Goal: Task Accomplishment & Management: Manage account settings

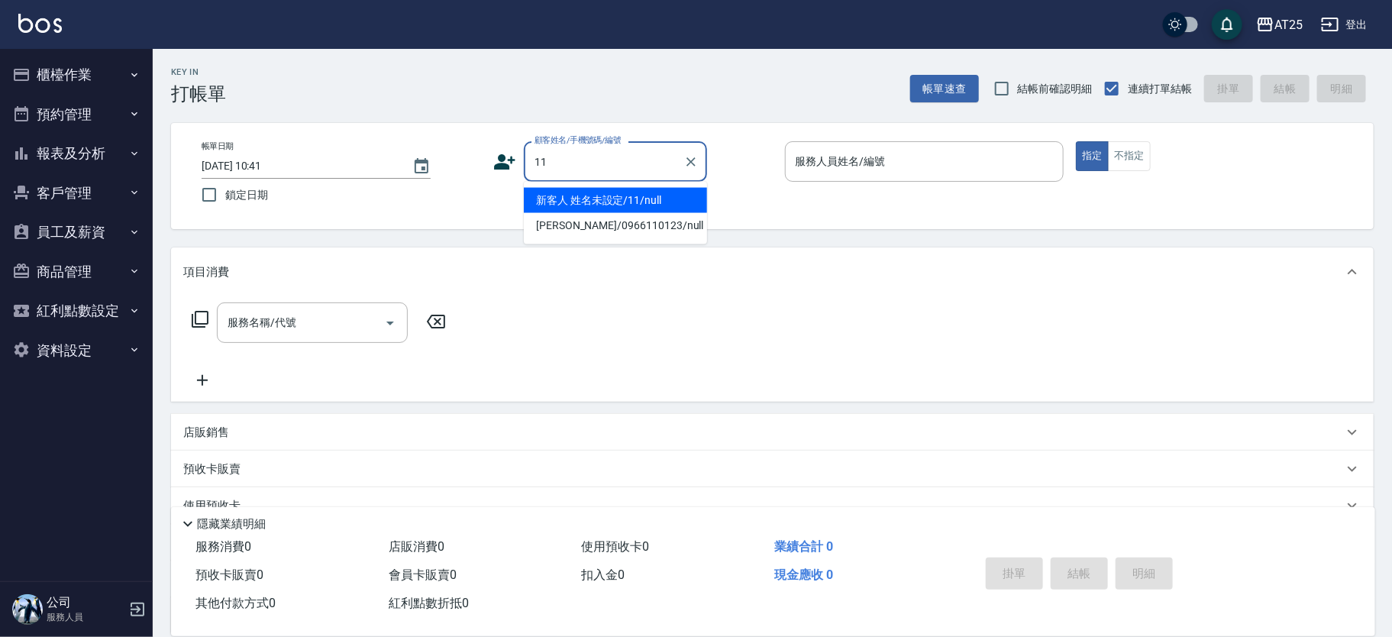
type input "新客人 姓名未設定/11/null"
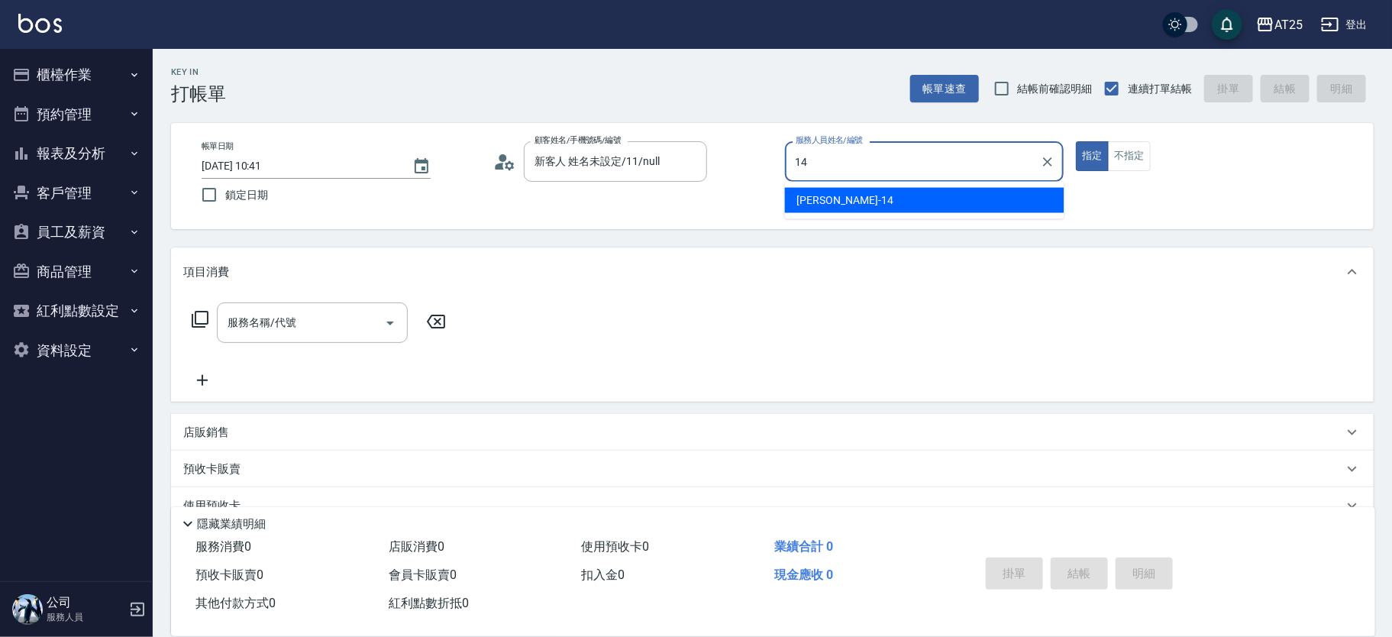
type input "Ken-14"
type button "true"
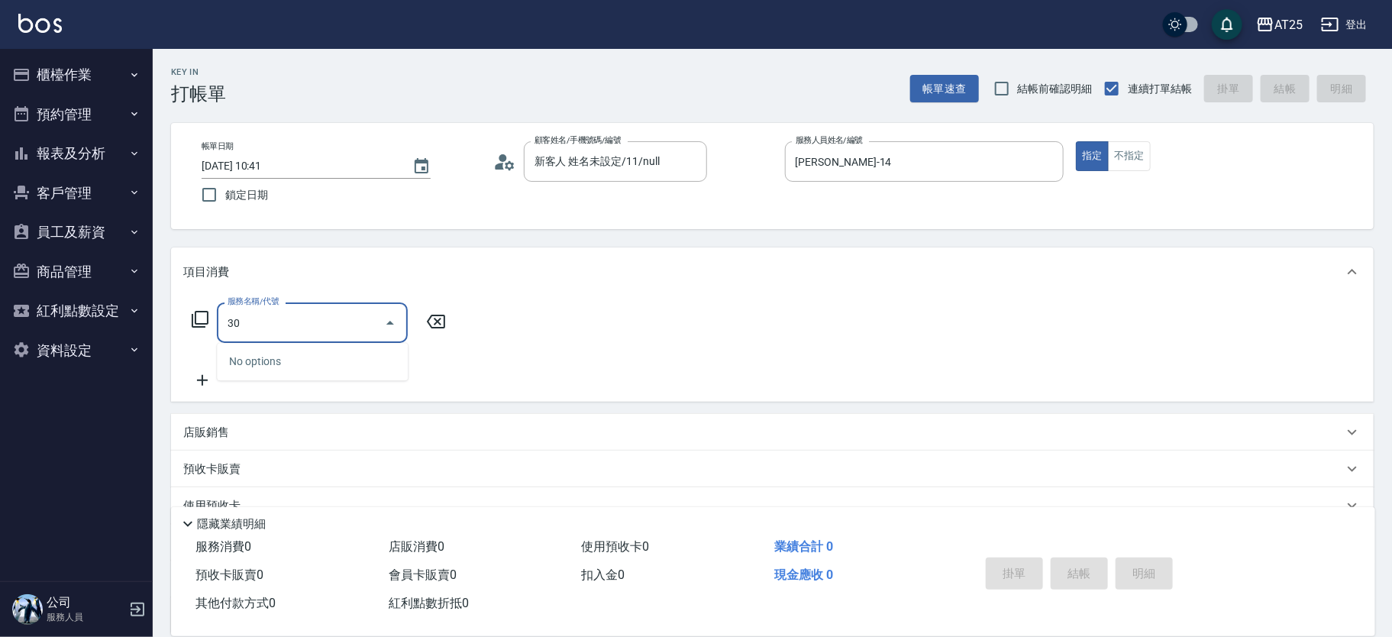
type input "301"
type input "150"
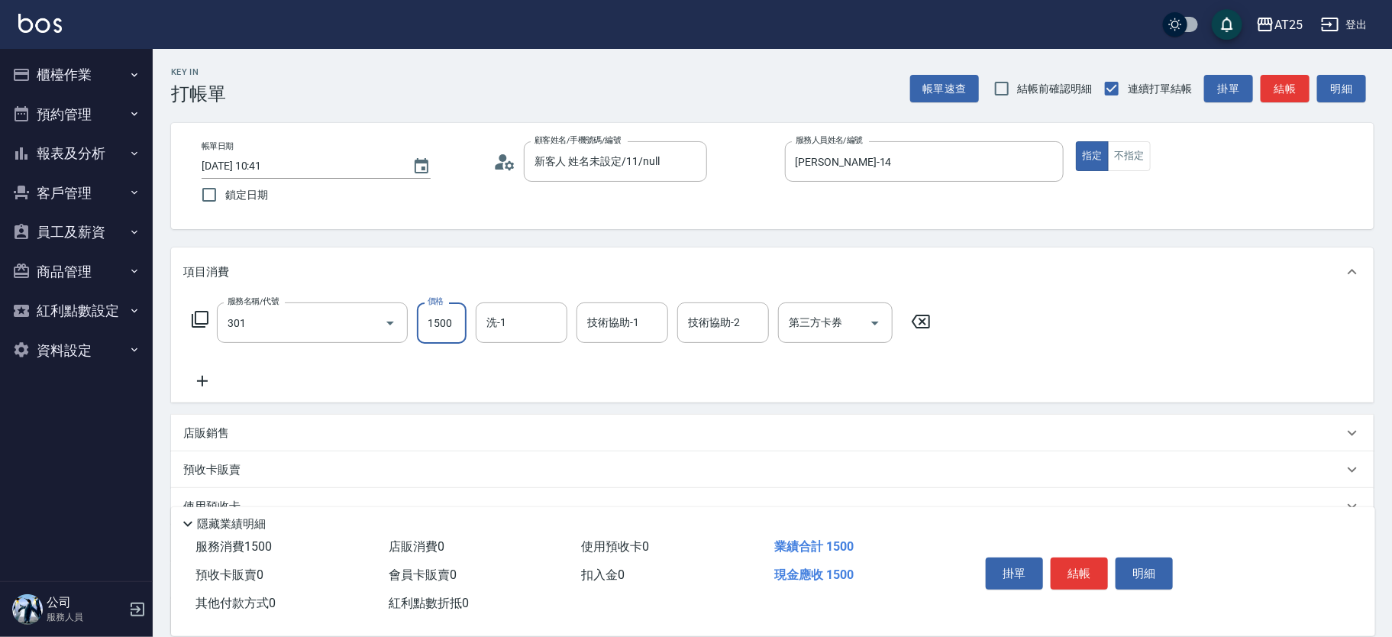
type input "燙髮(301)"
type input "2"
type input "0"
type input "200"
type input "20"
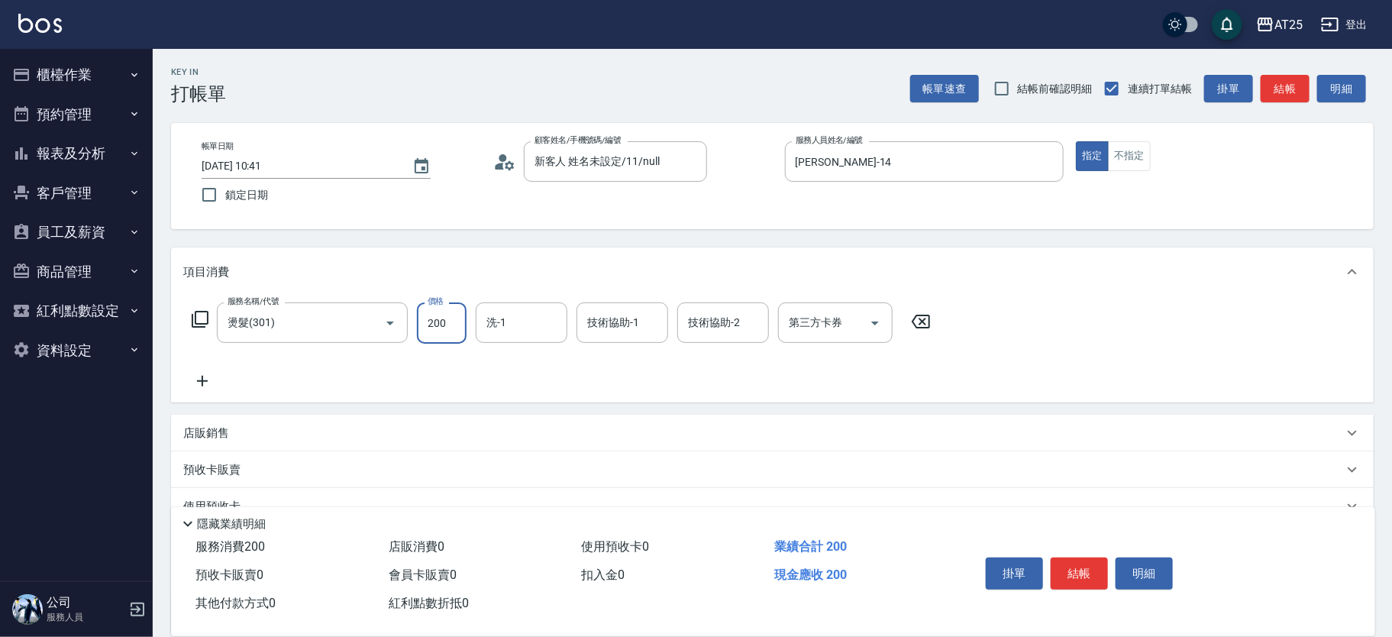
type input "2000"
type input "200"
type input "2000"
type input "小宇-58"
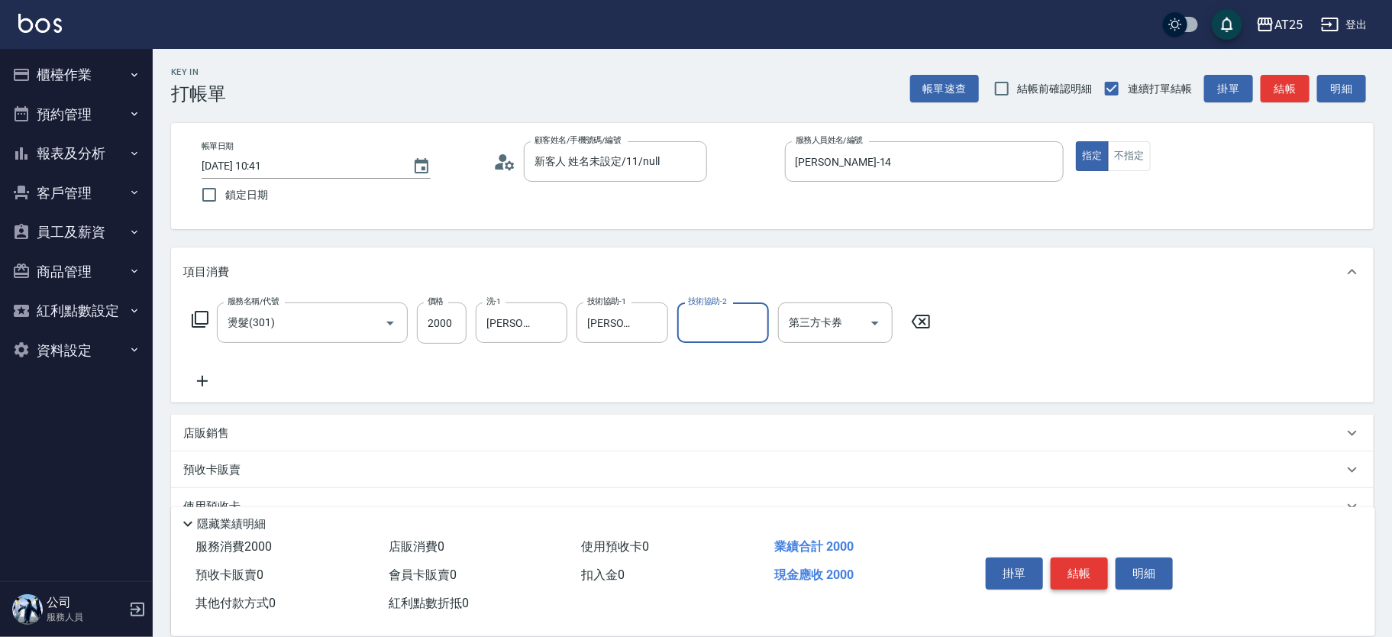
click at [1079, 568] on button "結帳" at bounding box center [1079, 574] width 57 height 32
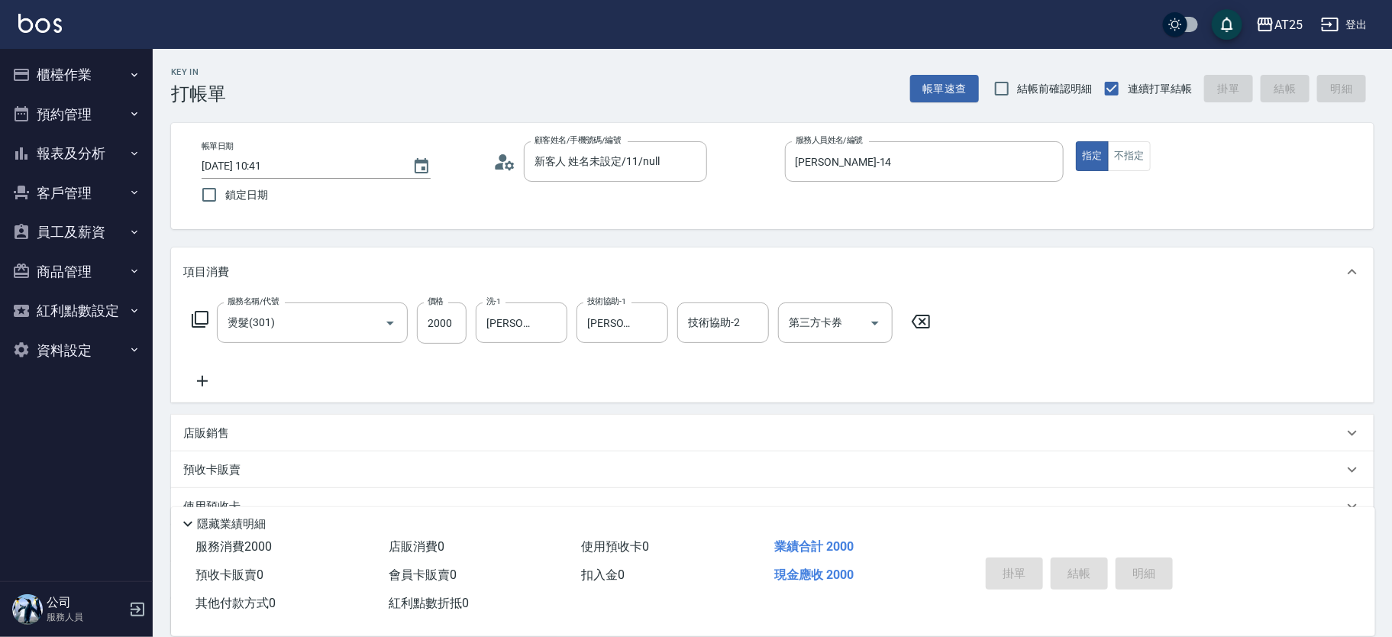
type input "2025/09/08 10:51"
type input "0"
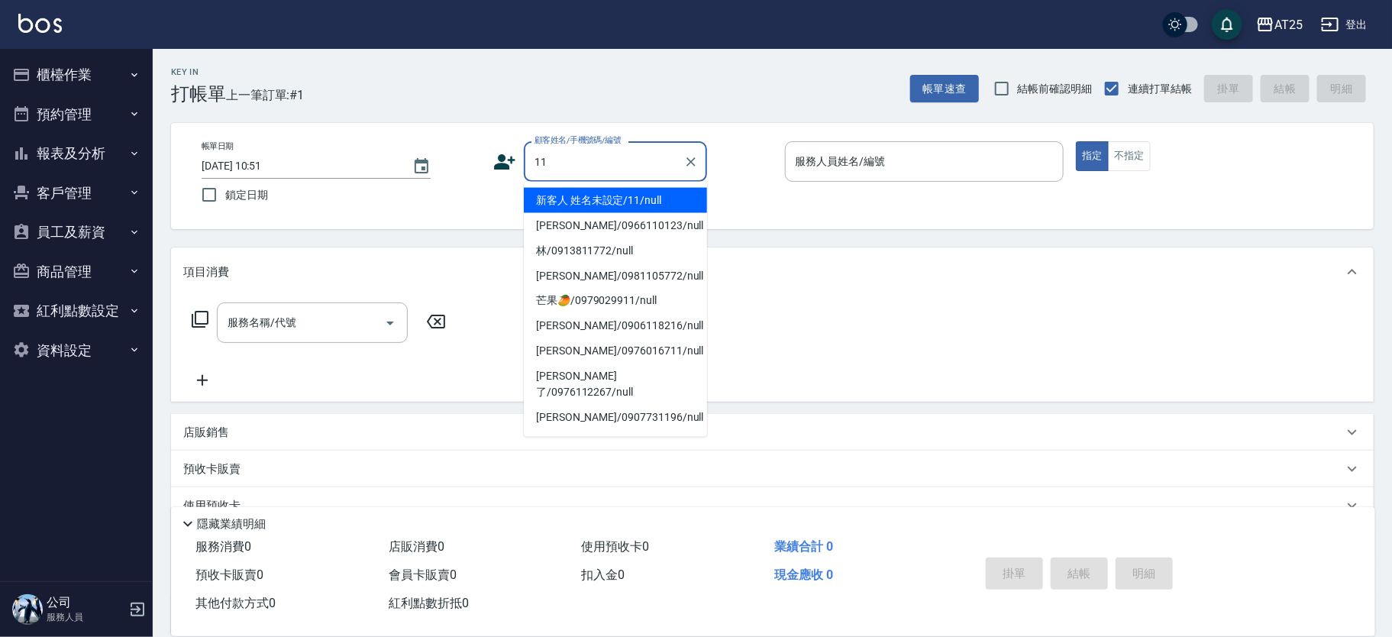
type input "新客人 姓名未設定/11/null"
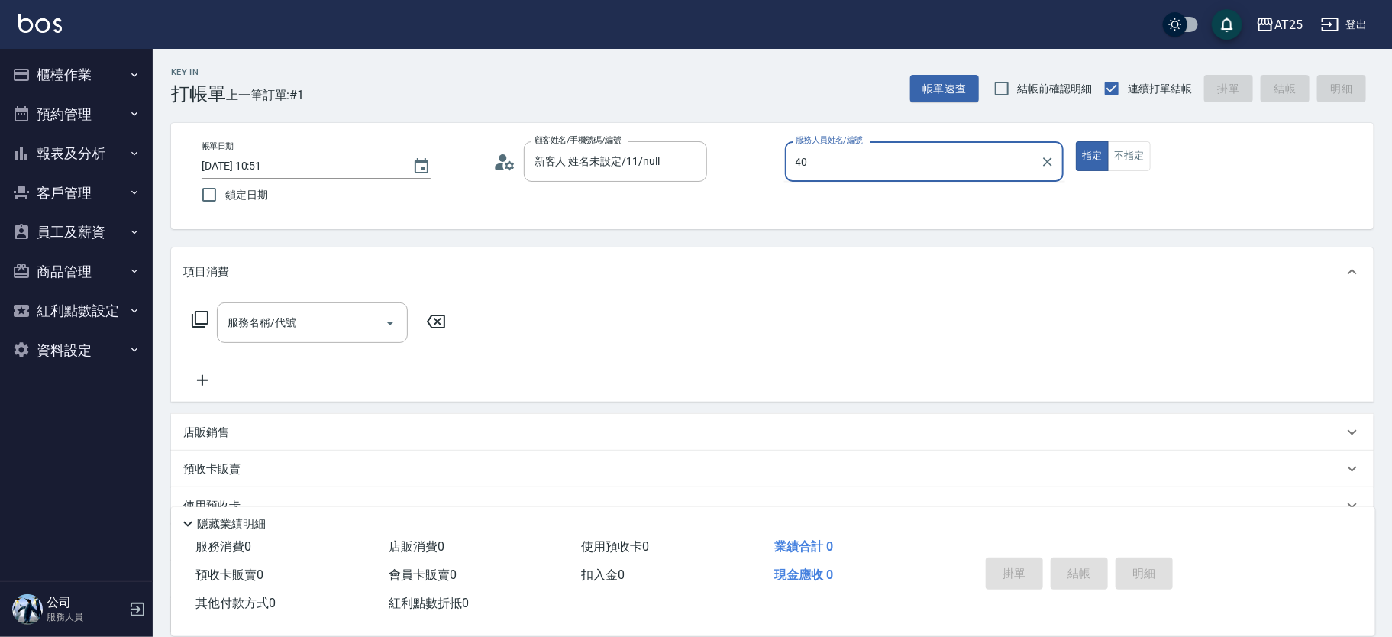
type input "Ann-40"
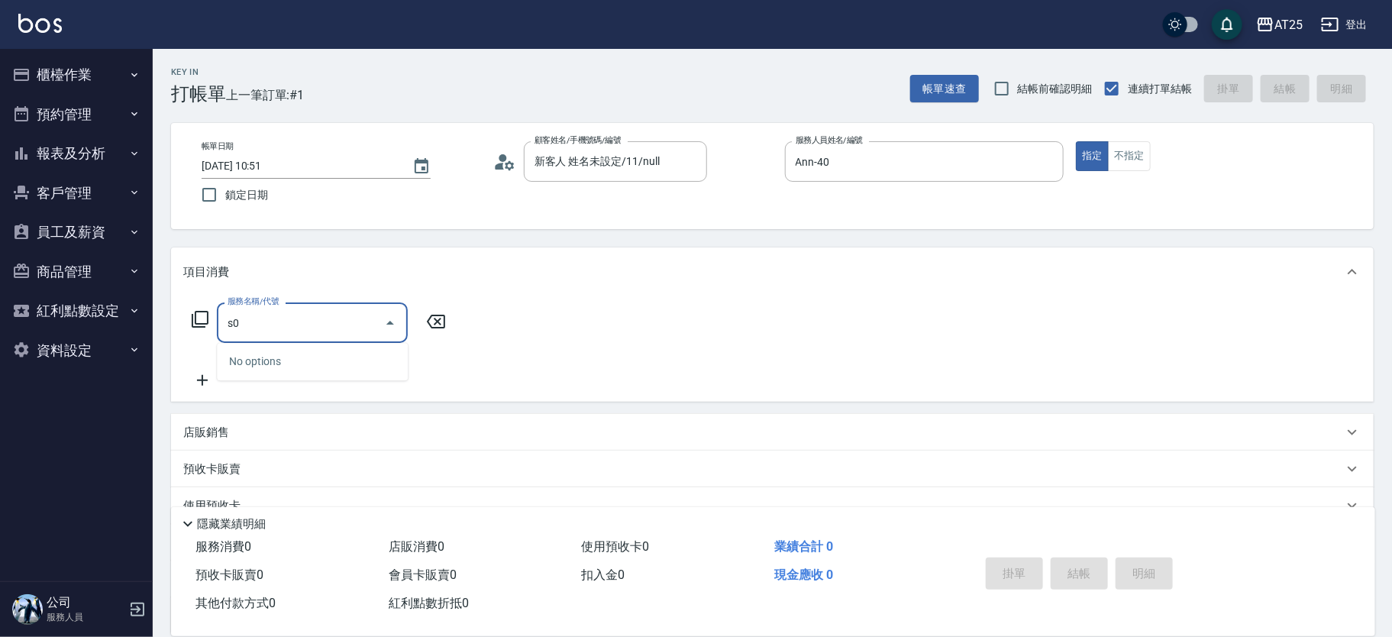
type input "s"
type input "S"
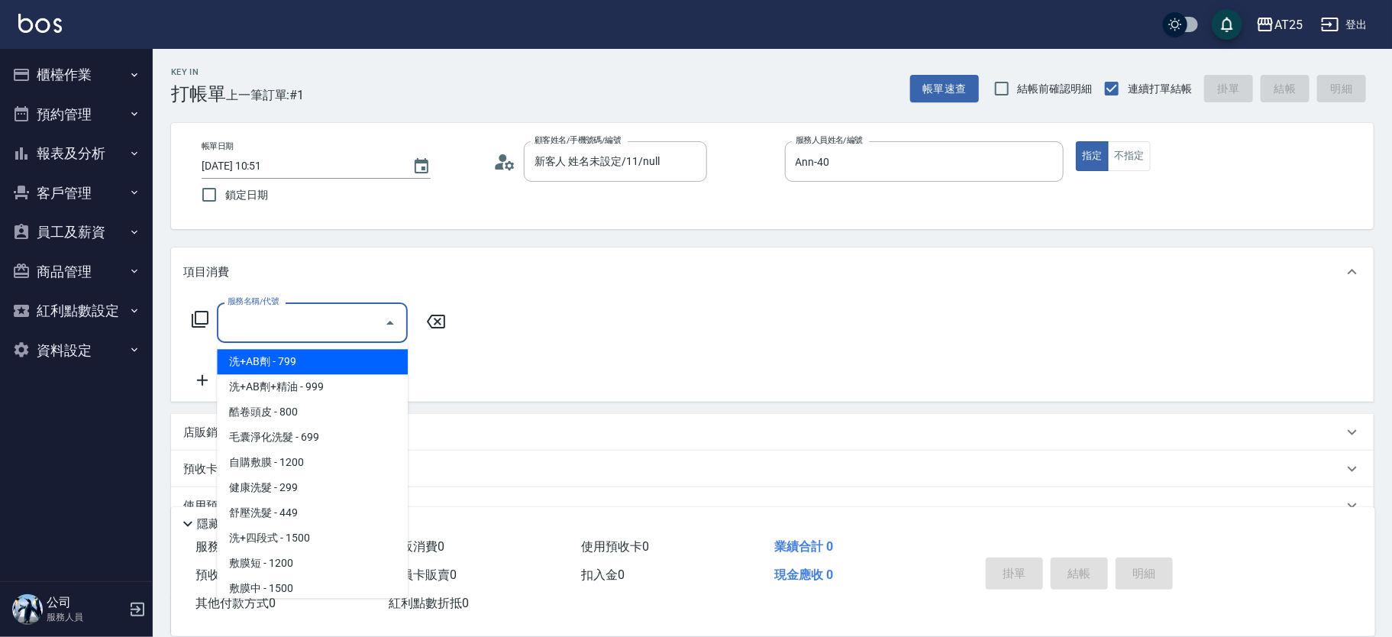
type input "S"
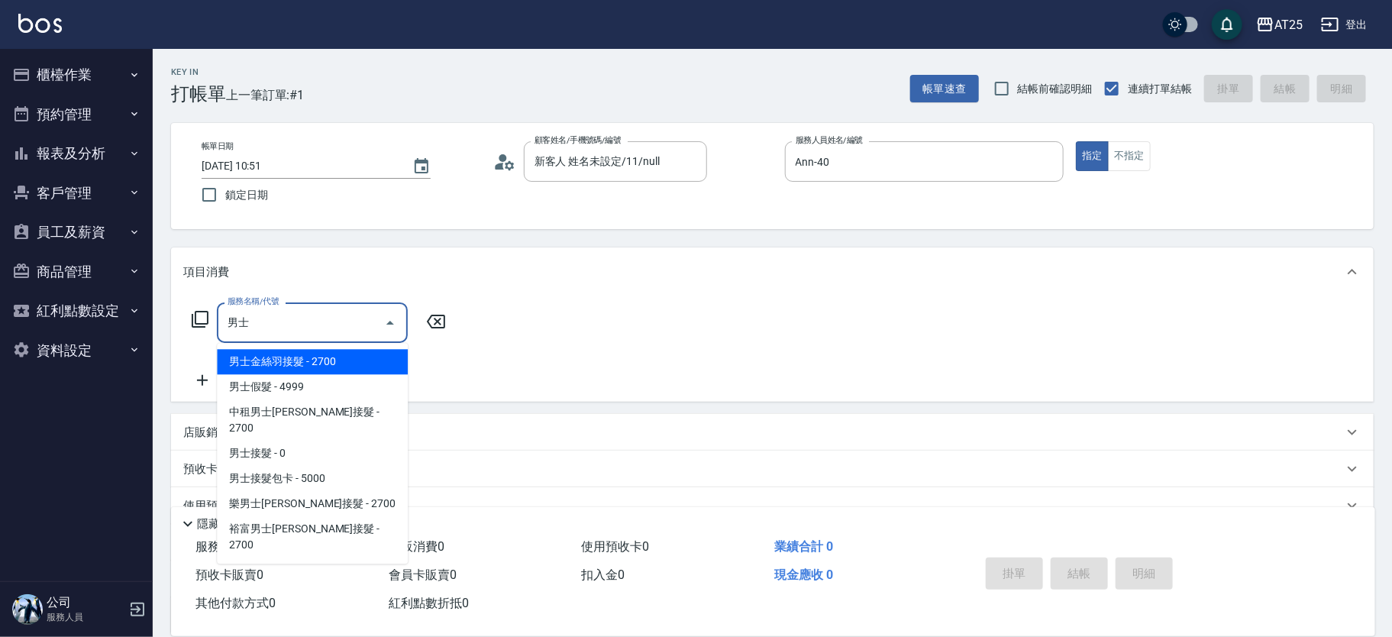
type input "男士金絲羽接髮(721)"
type input "270"
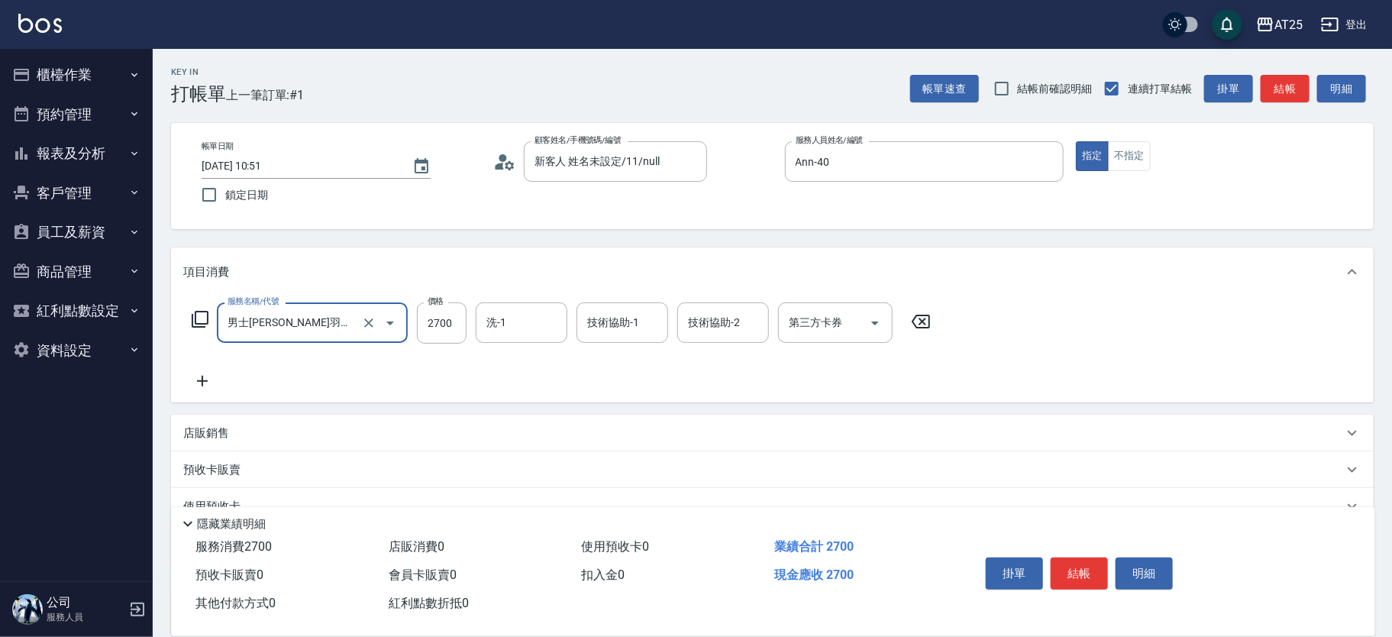
type input "男士金絲羽接髮(721)"
type input "0"
type input "50"
type input "5070"
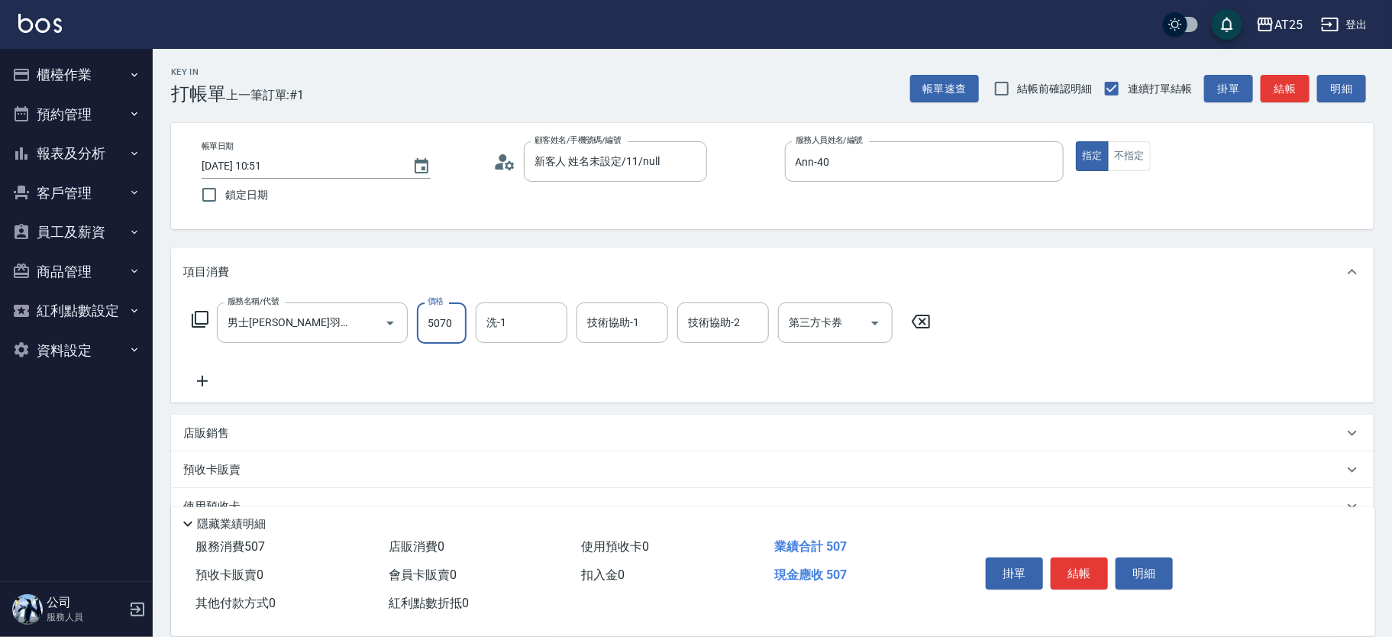
type input "500"
type input "5070"
click at [1099, 564] on button "結帳" at bounding box center [1079, 574] width 57 height 32
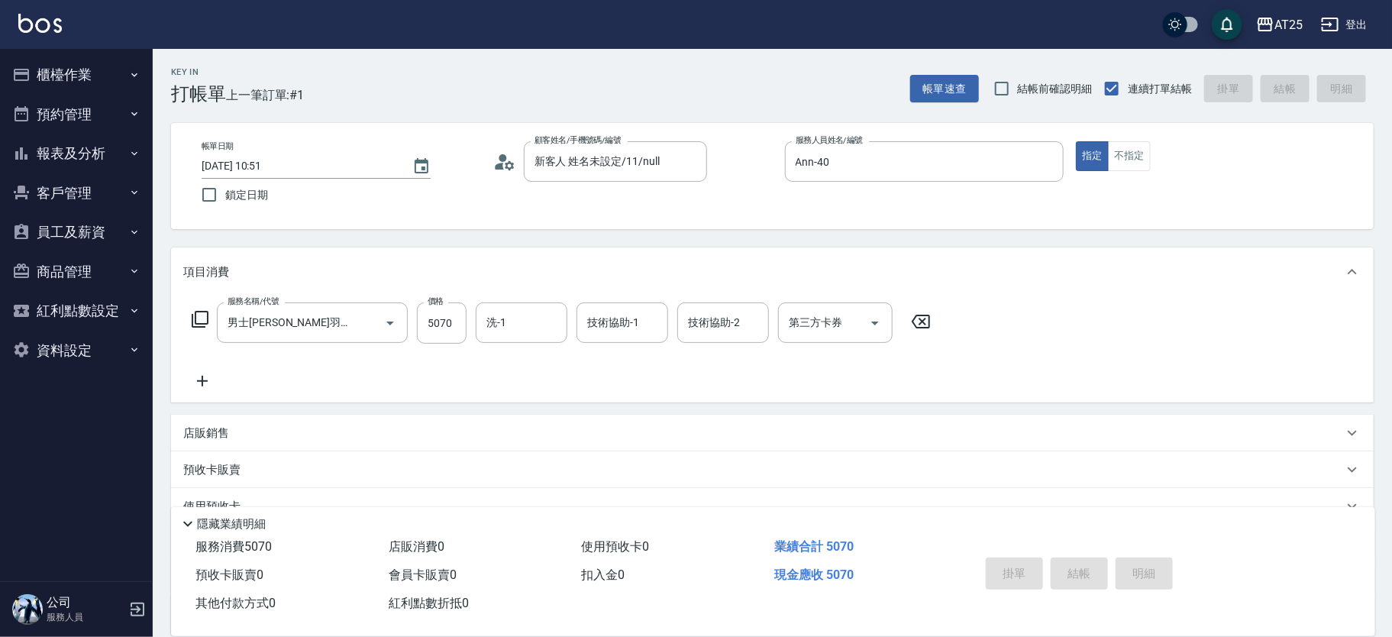
type input "2025/09/08 10:54"
type input "0"
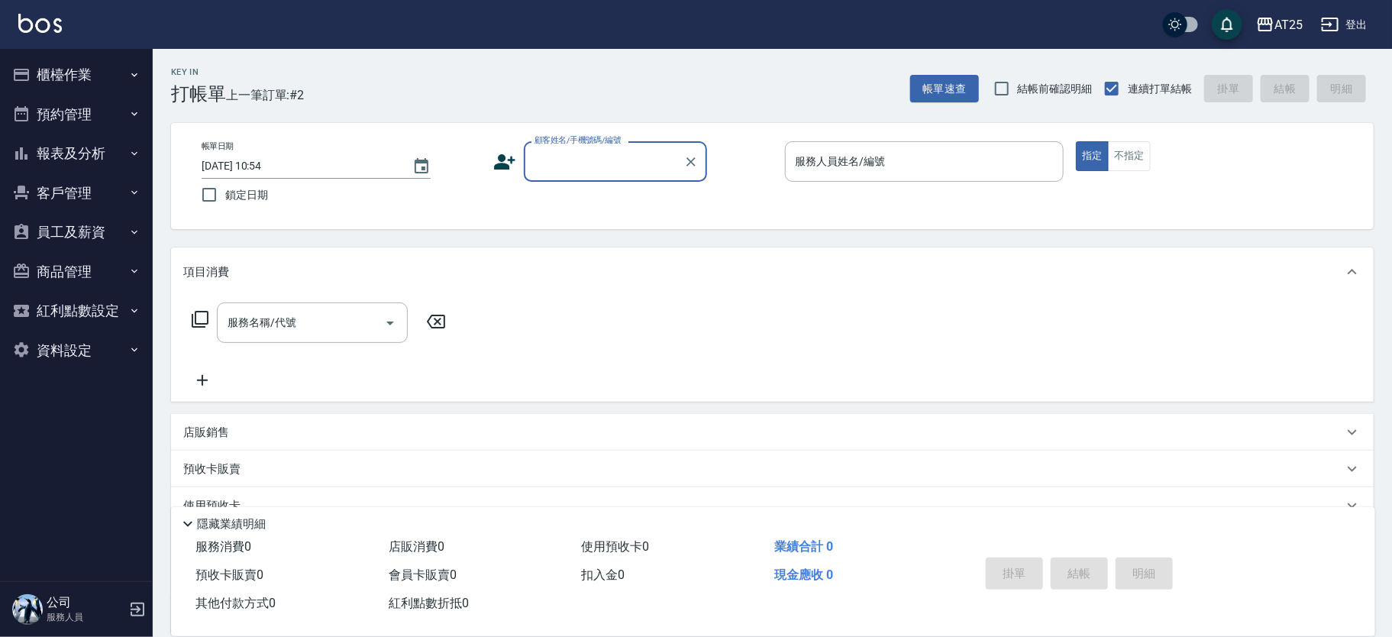
type input "0"
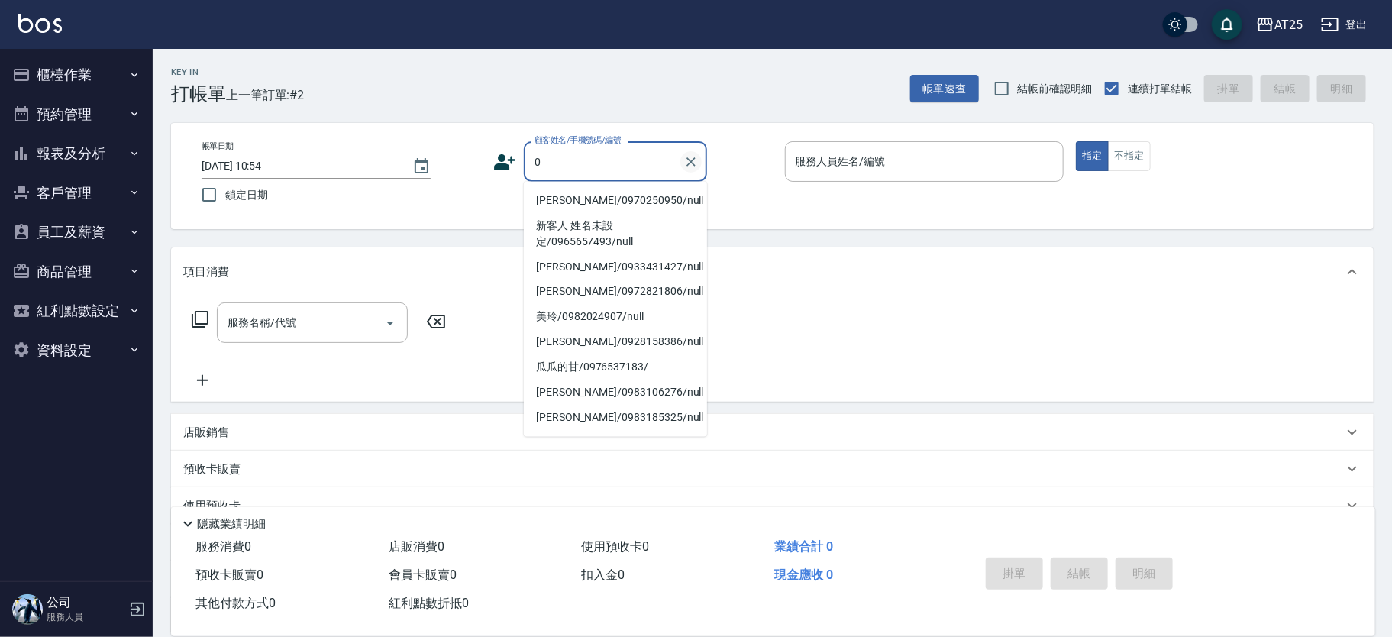
click at [693, 160] on icon "Clear" at bounding box center [691, 161] width 9 height 9
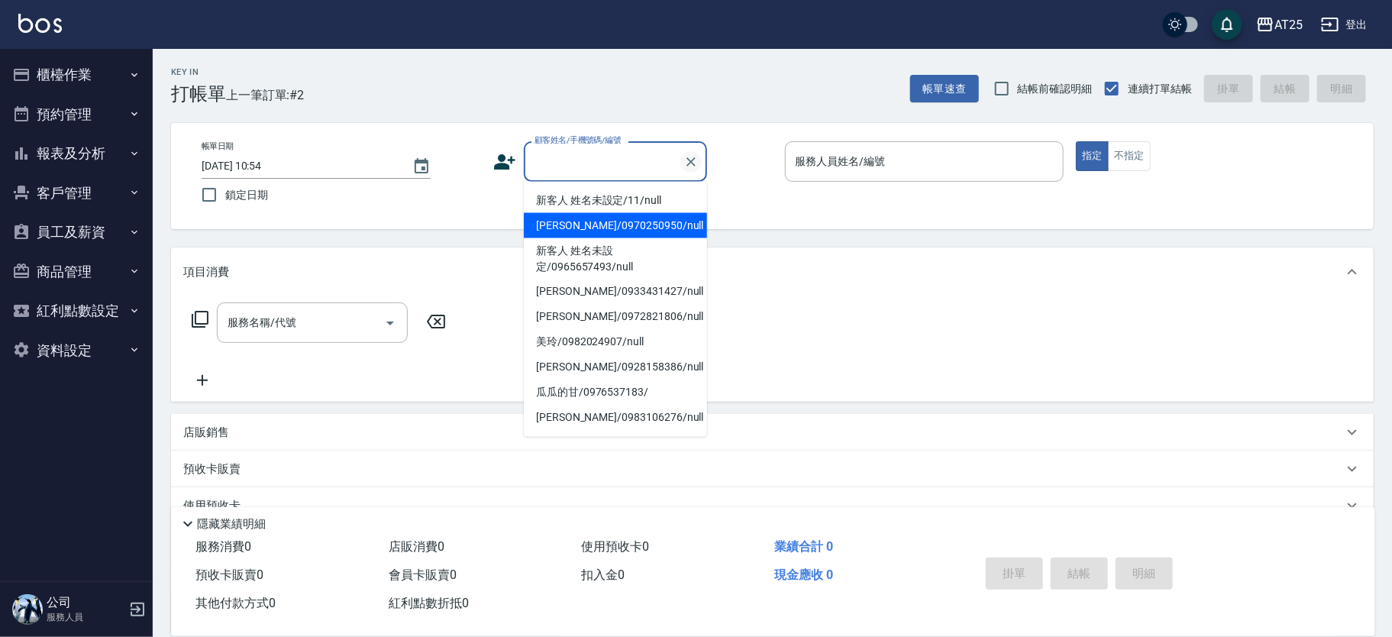
click at [687, 160] on icon "Clear" at bounding box center [691, 161] width 15 height 15
click at [450, 82] on div "Key In 打帳單 上一筆訂單:#2 帳單速查 結帳前確認明細 連續打單結帳 掛單 結帳 明細" at bounding box center [763, 77] width 1221 height 56
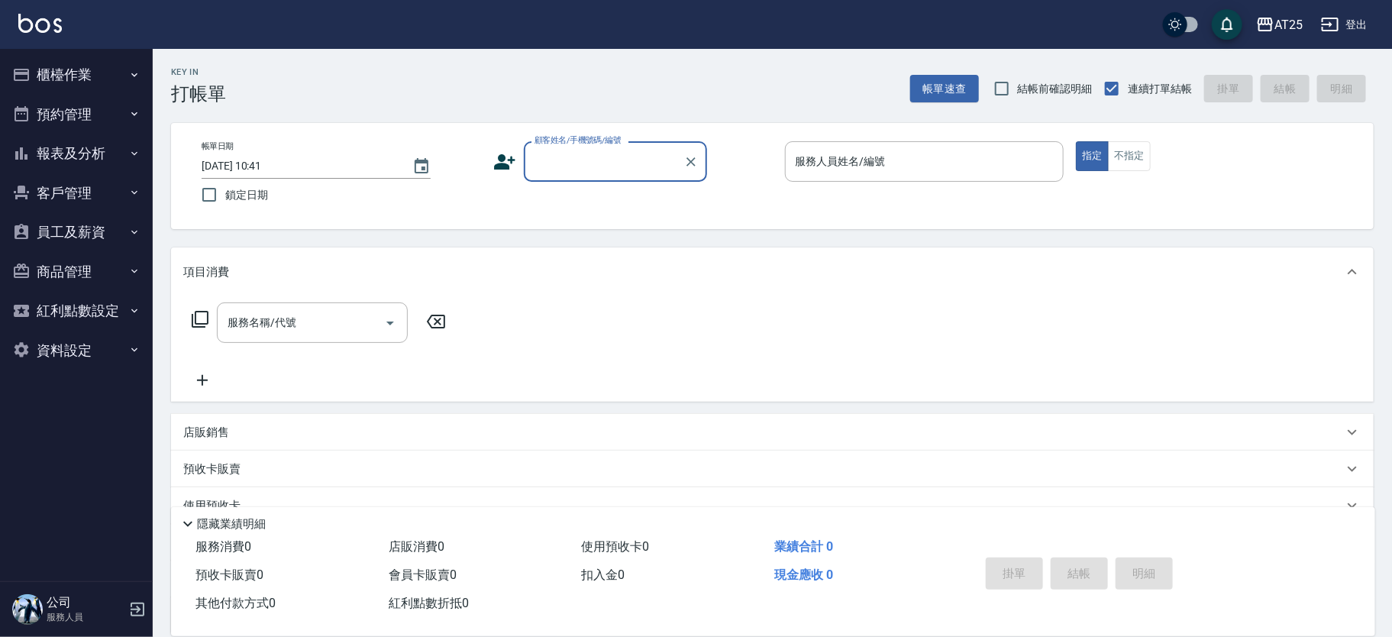
click at [86, 87] on button "櫃檯作業" at bounding box center [76, 75] width 141 height 40
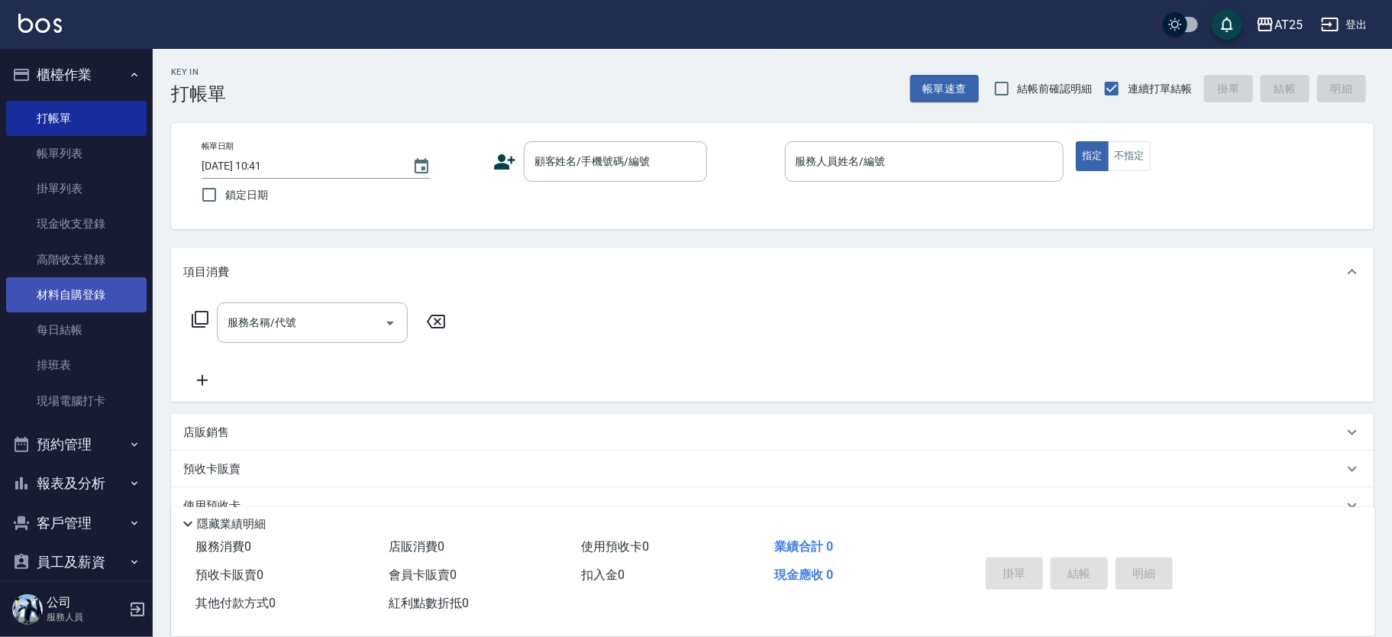
click at [97, 293] on link "材料自購登錄" at bounding box center [76, 294] width 141 height 35
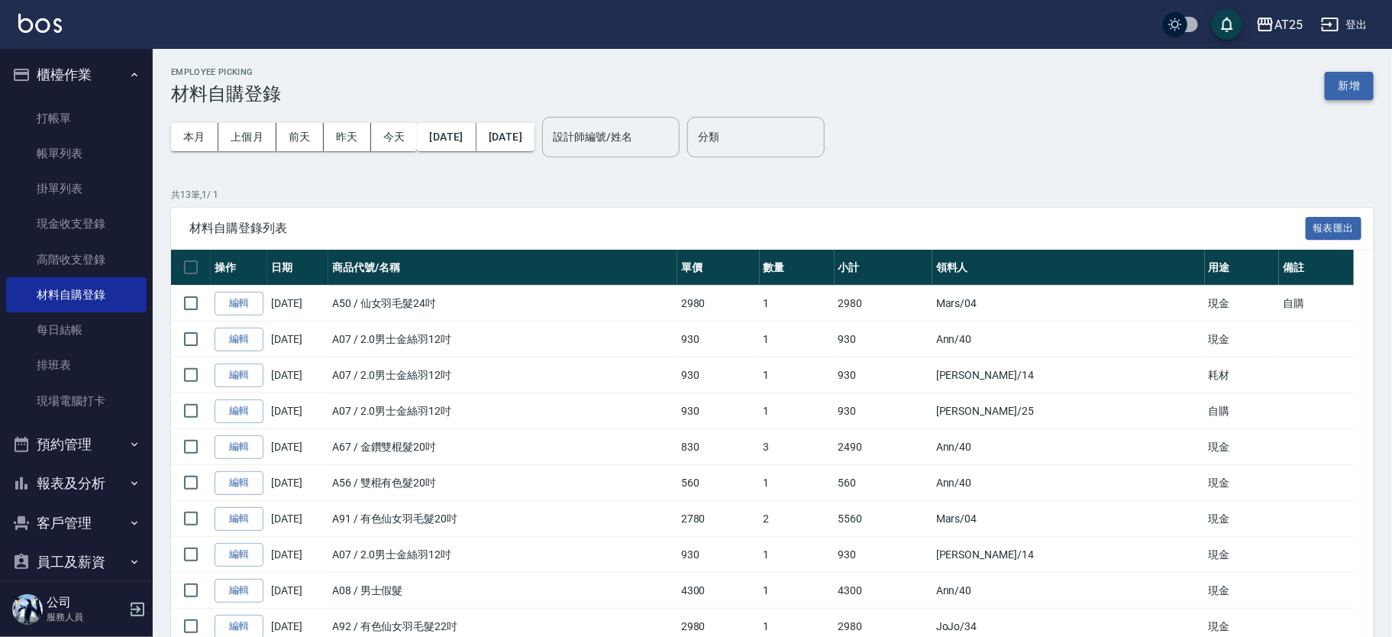
click at [1340, 77] on button "新增" at bounding box center [1349, 86] width 49 height 28
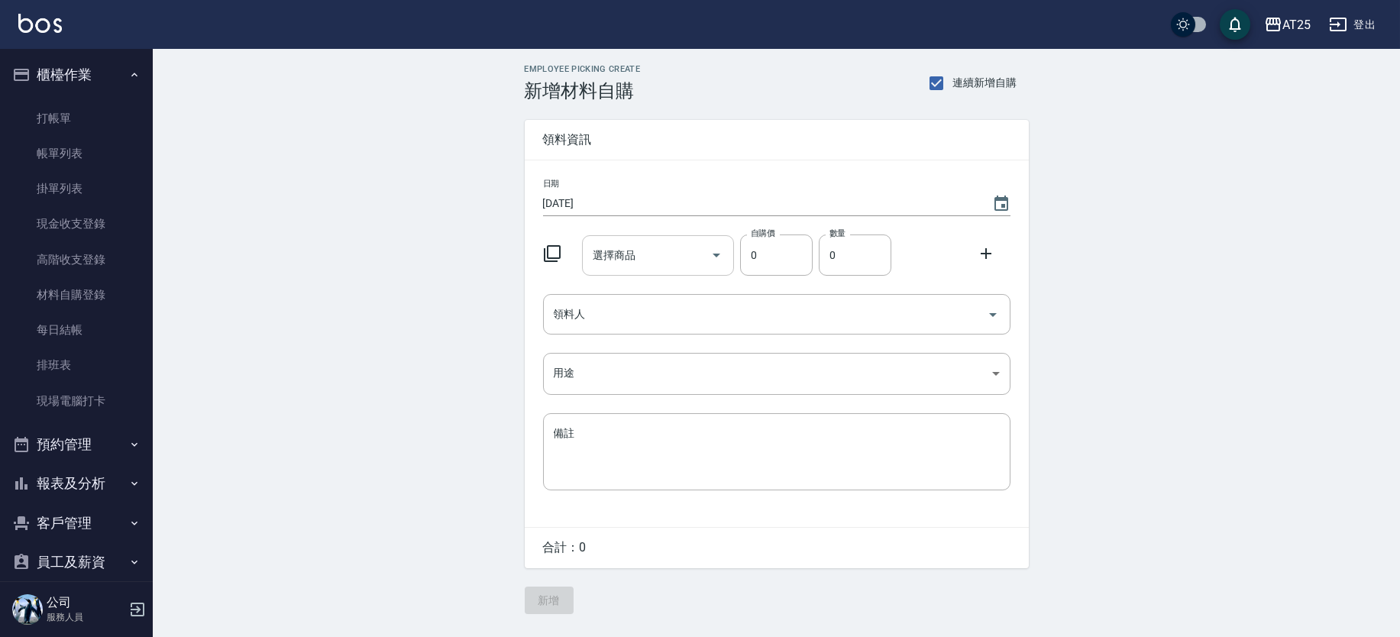
click at [623, 246] on input "選擇商品" at bounding box center [646, 255] width 115 height 27
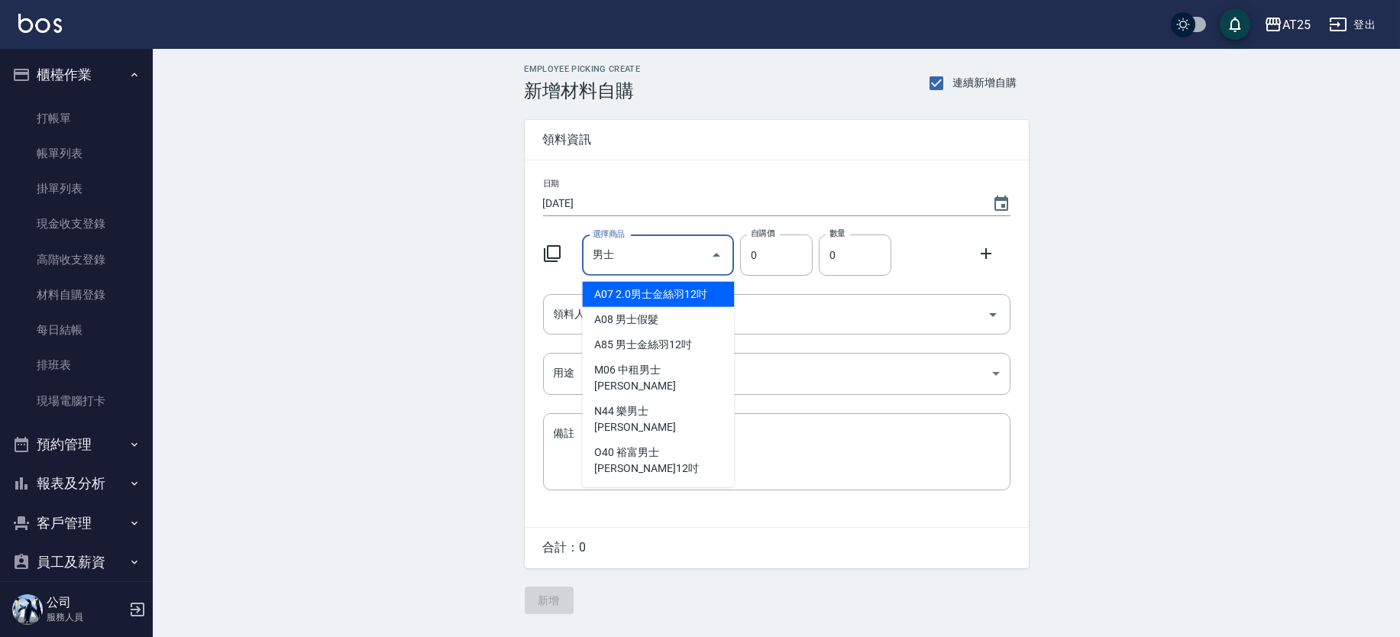
type input "男"
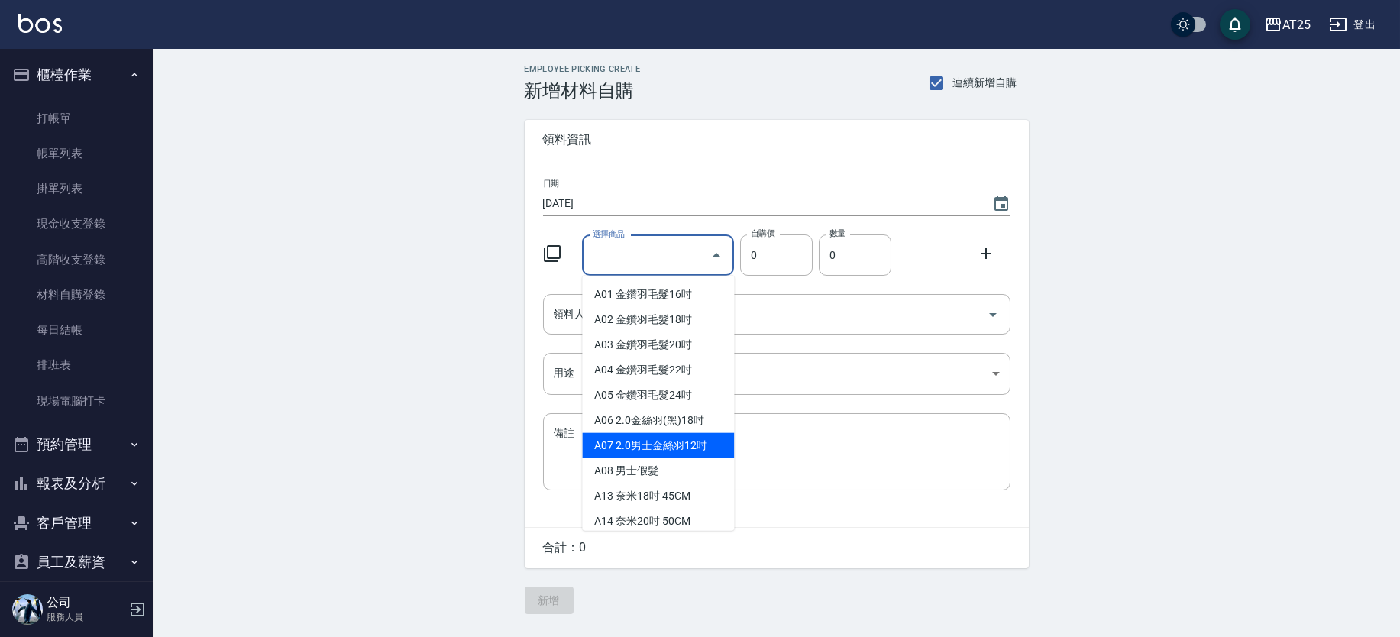
click at [697, 441] on li "A07 2.0男士金絲羽12吋" at bounding box center [658, 445] width 152 height 25
type input "2.0男士金絲羽12吋"
type input "930"
type input "1"
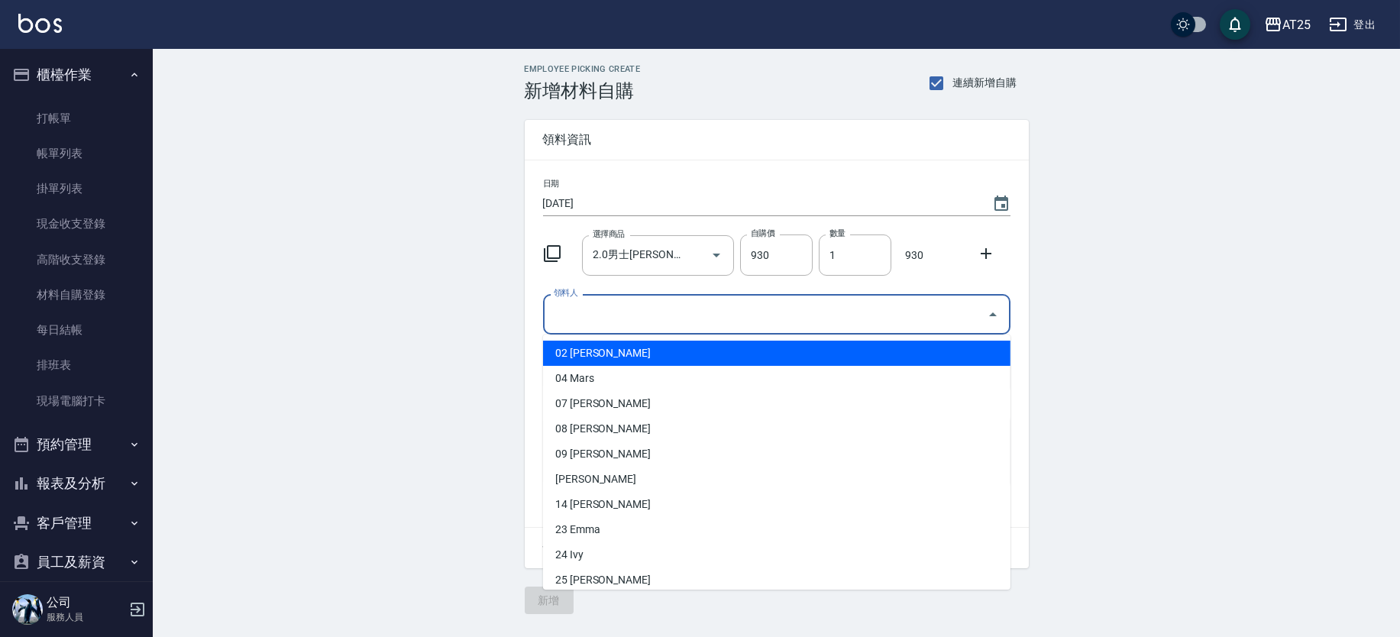
click at [685, 322] on input "領料人" at bounding box center [765, 314] width 431 height 27
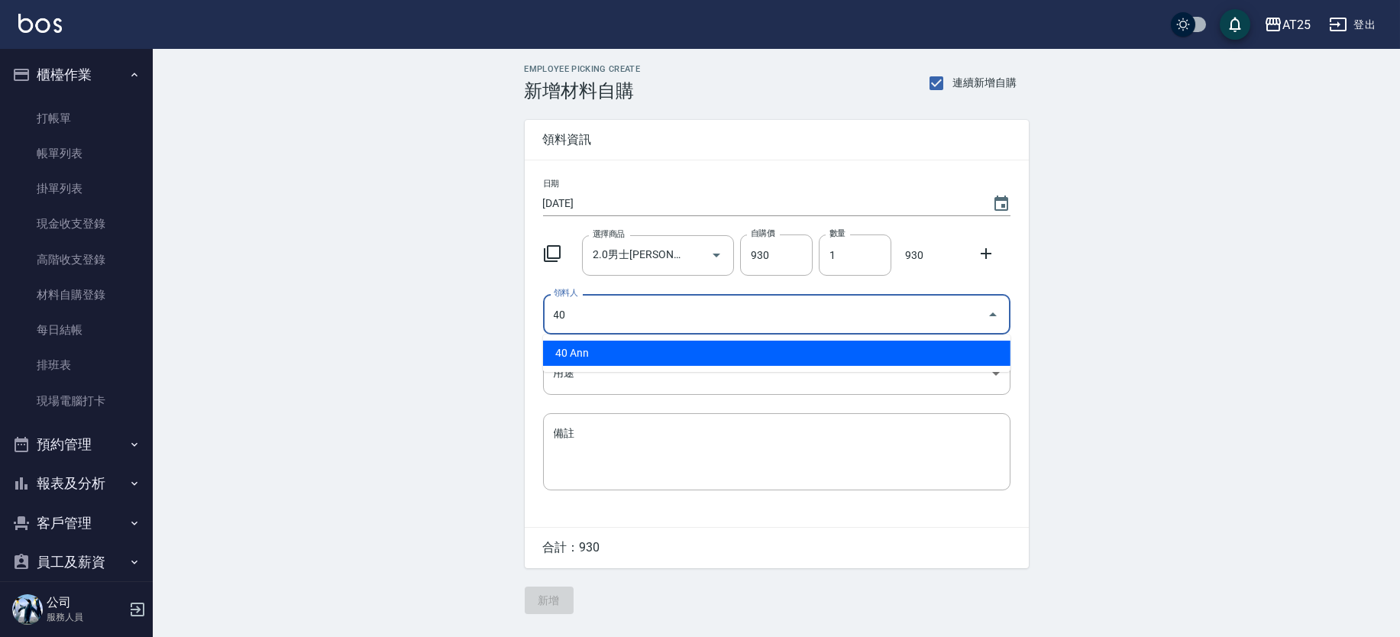
type input "40 Ann"
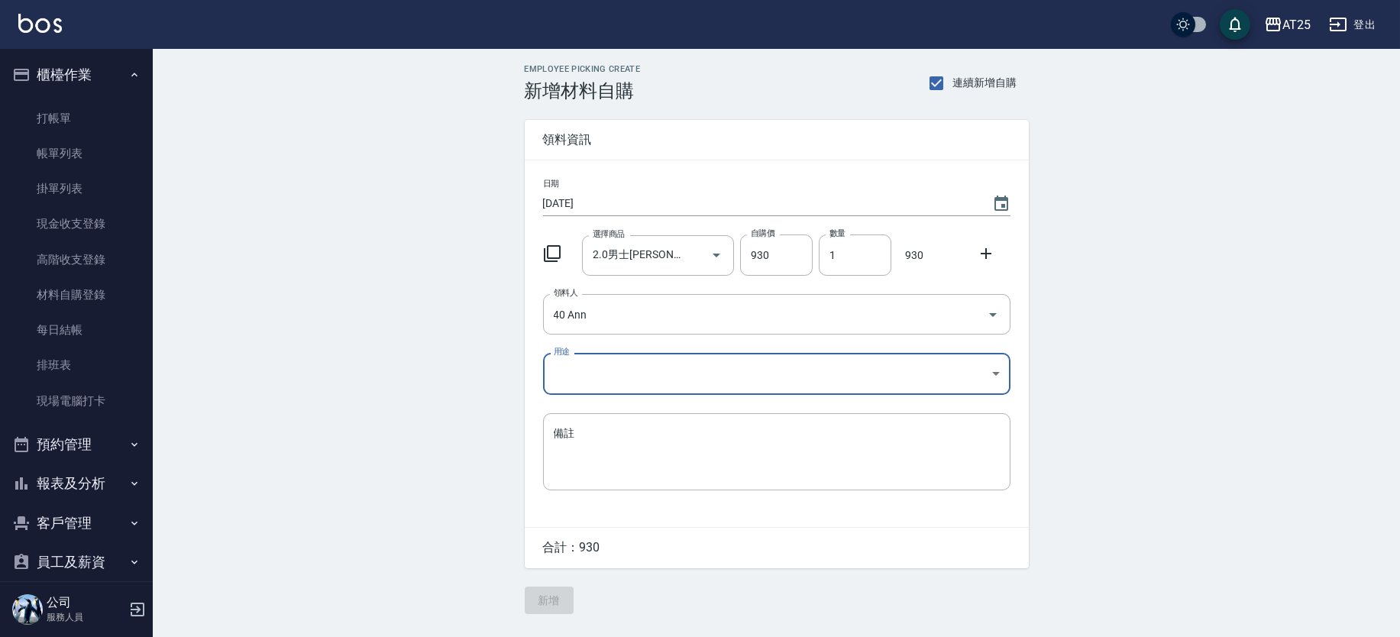
click at [589, 378] on body "AT25 登出 櫃檯作業 打帳單 帳單列表 掛單列表 現金收支登錄 高階收支登錄 材料自購登錄 每日結帳 排班表 現場電腦打卡 預約管理 預約管理 單日預約紀…" at bounding box center [700, 318] width 1400 height 637
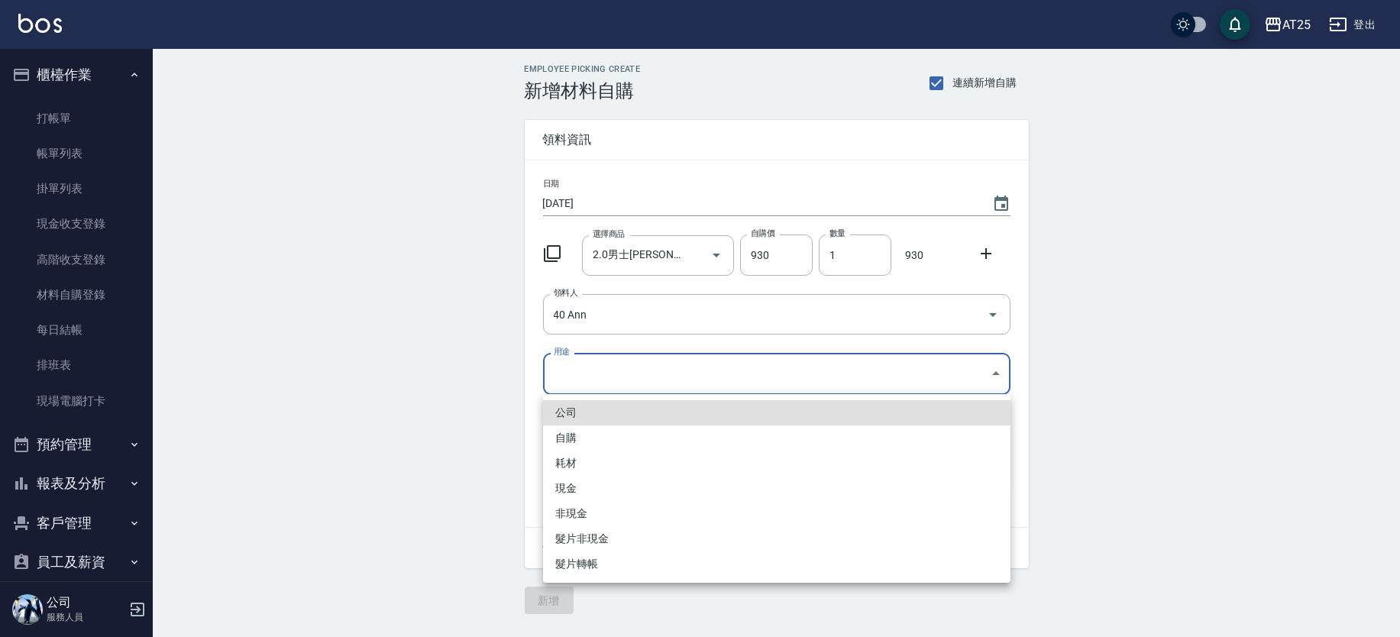
click at [577, 483] on li "現金" at bounding box center [776, 488] width 467 height 25
type input "現金"
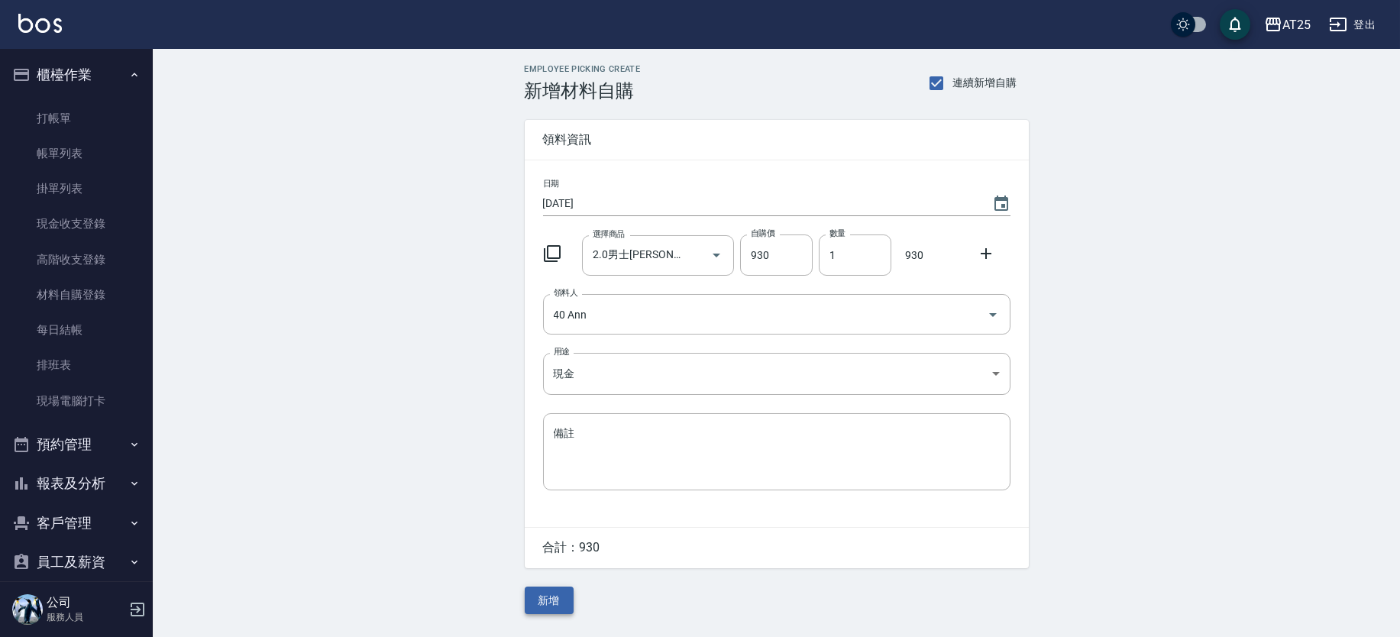
click at [547, 594] on button "新增" at bounding box center [549, 601] width 49 height 28
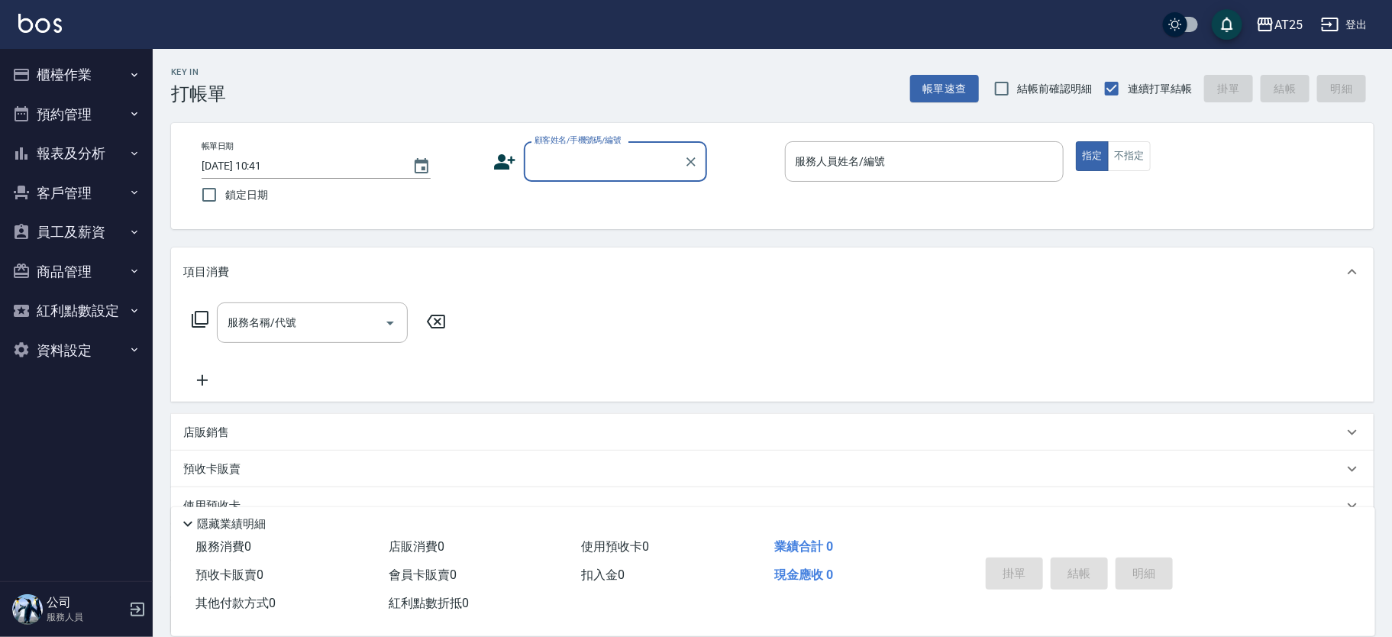
click at [31, 76] on button "櫃檯作業" at bounding box center [76, 75] width 141 height 40
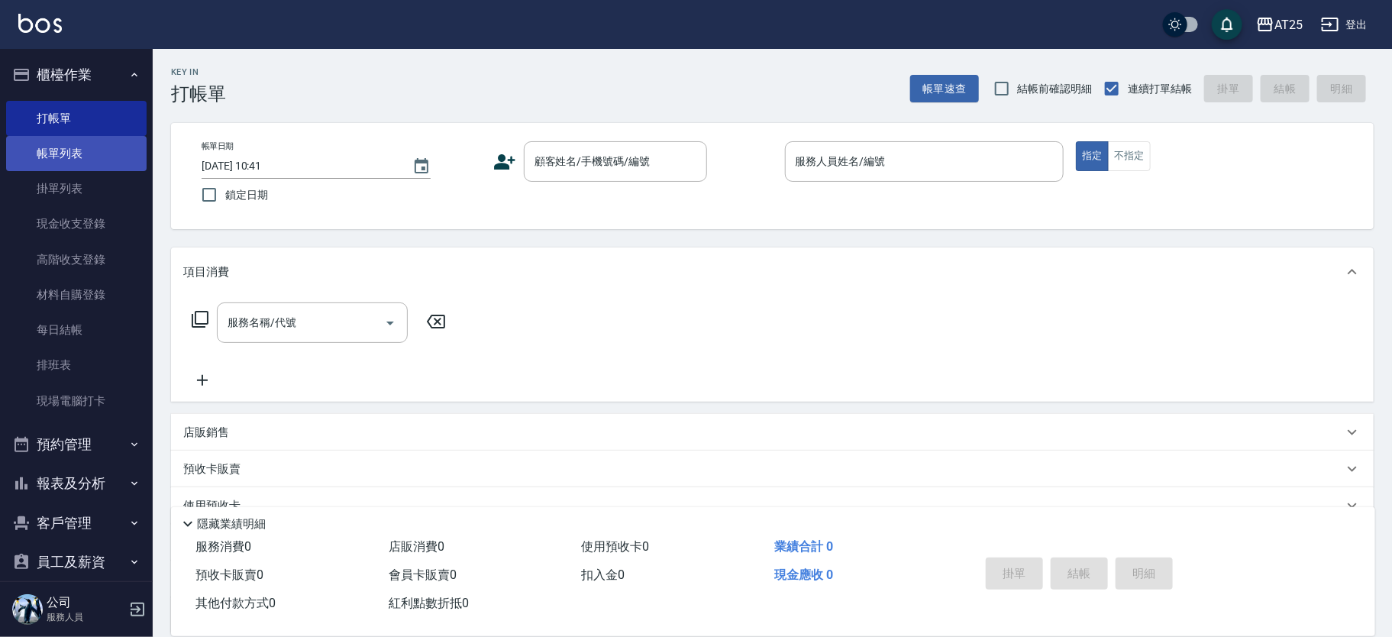
click at [83, 156] on link "帳單列表" at bounding box center [76, 153] width 141 height 35
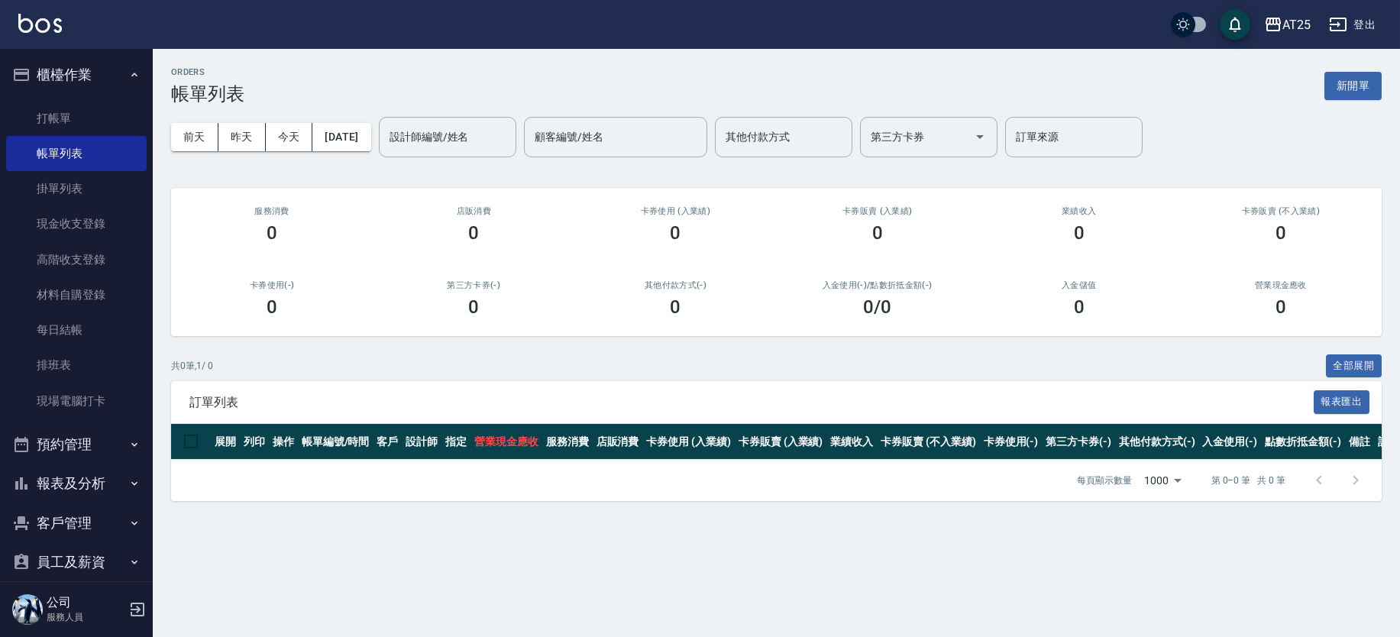
click at [107, 481] on button "報表及分析" at bounding box center [76, 484] width 141 height 40
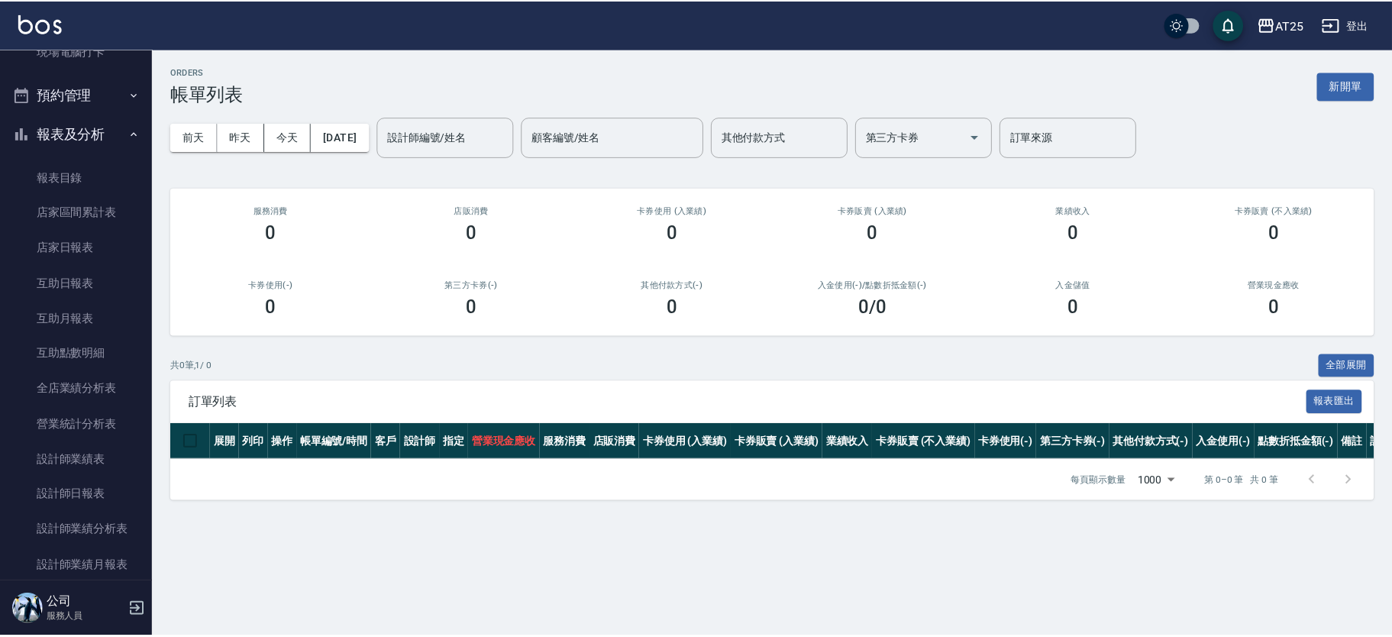
scroll to position [356, 0]
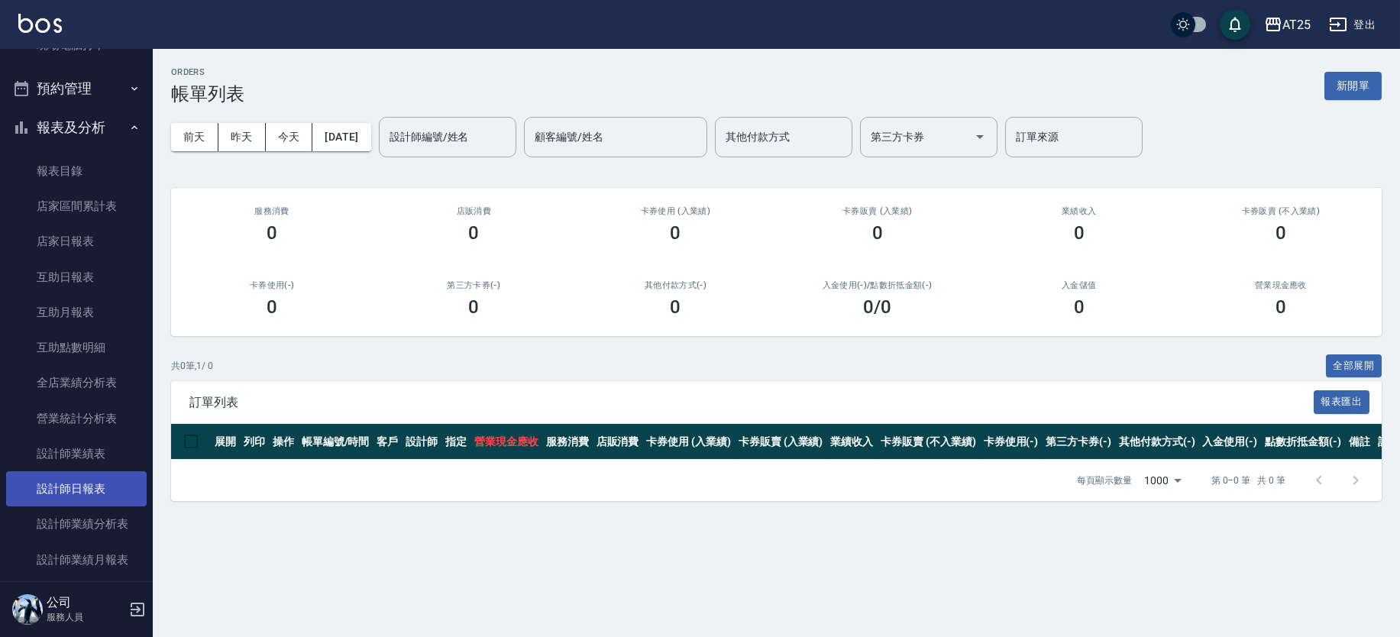
click at [108, 477] on link "設計師日報表" at bounding box center [76, 488] width 141 height 35
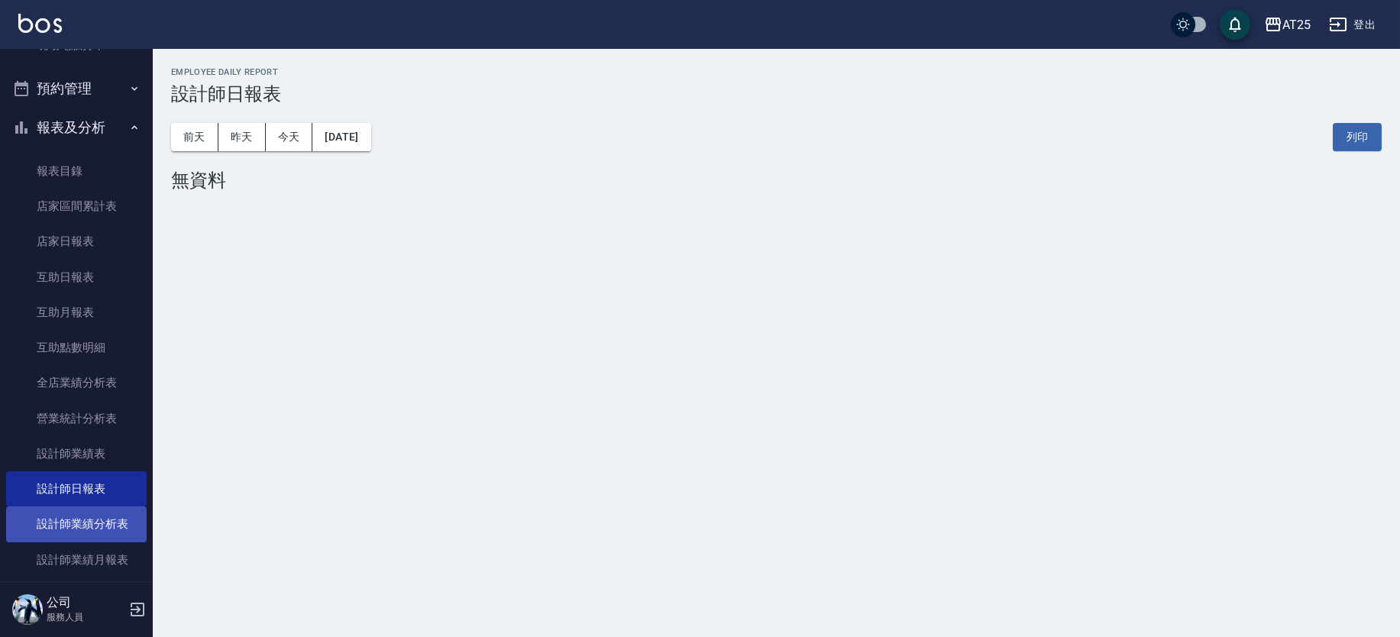
click at [102, 521] on link "設計師業績分析表" at bounding box center [76, 523] width 141 height 35
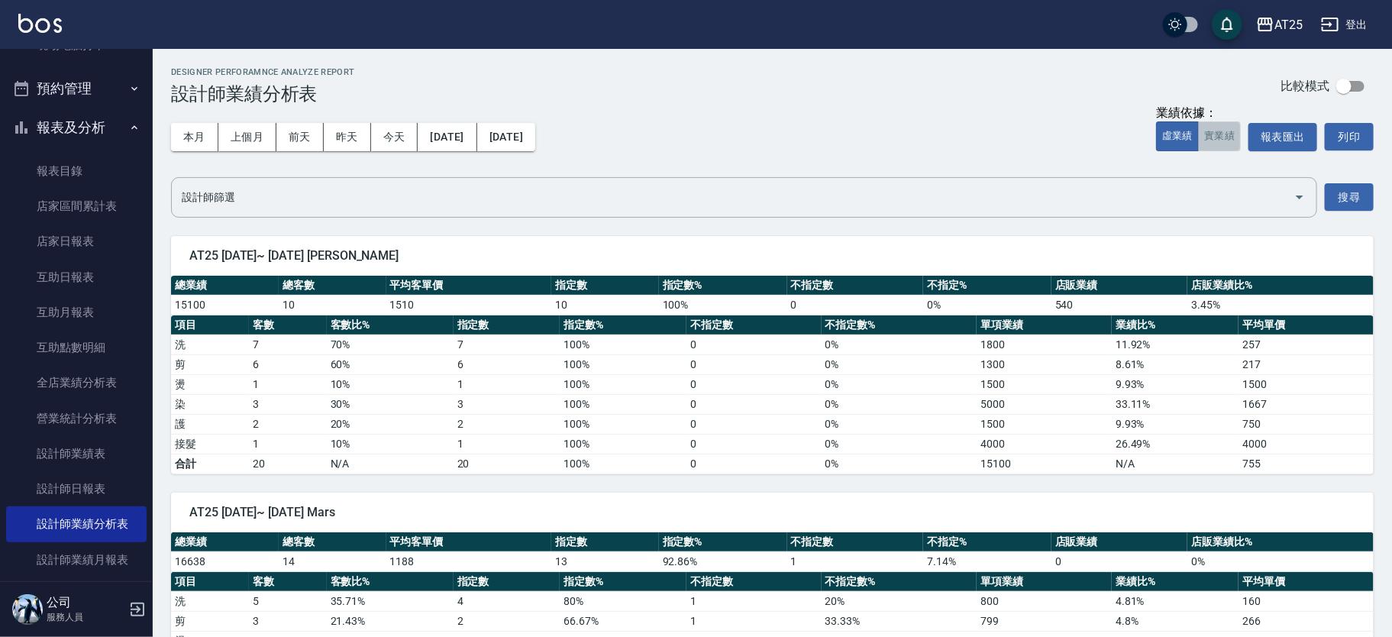
click at [1223, 141] on button "實業績" at bounding box center [1219, 136] width 43 height 30
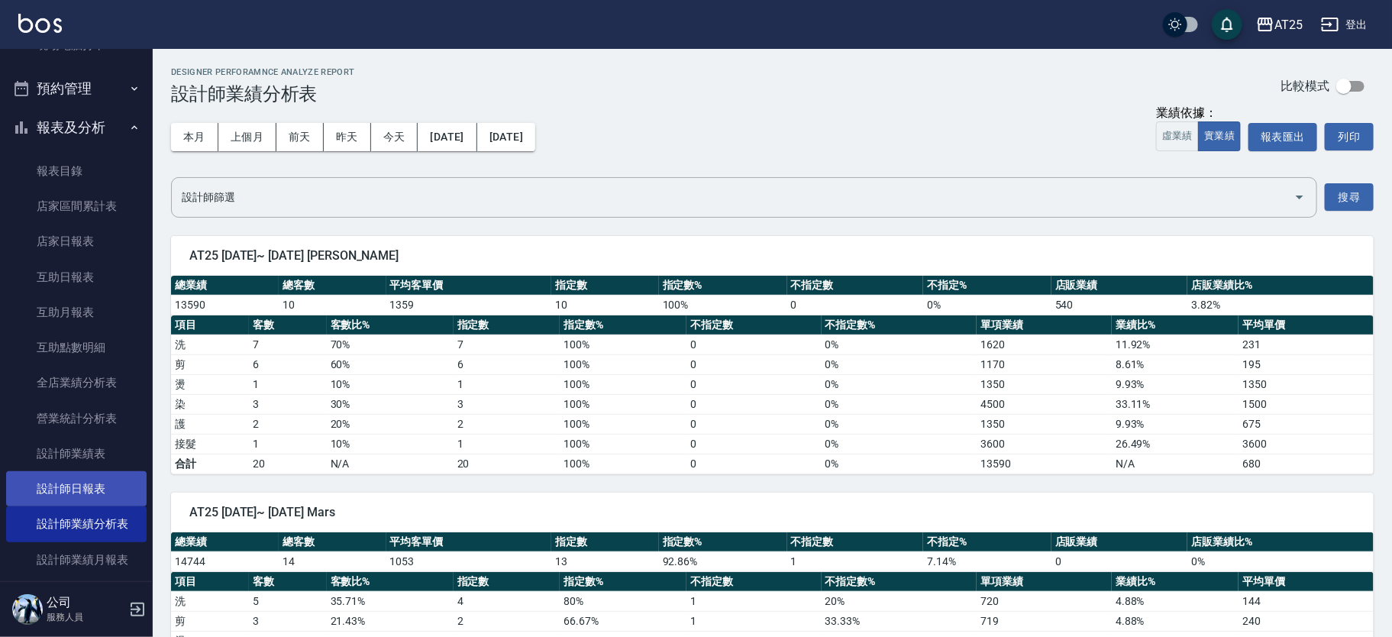
click at [102, 487] on link "設計師日報表" at bounding box center [76, 488] width 141 height 35
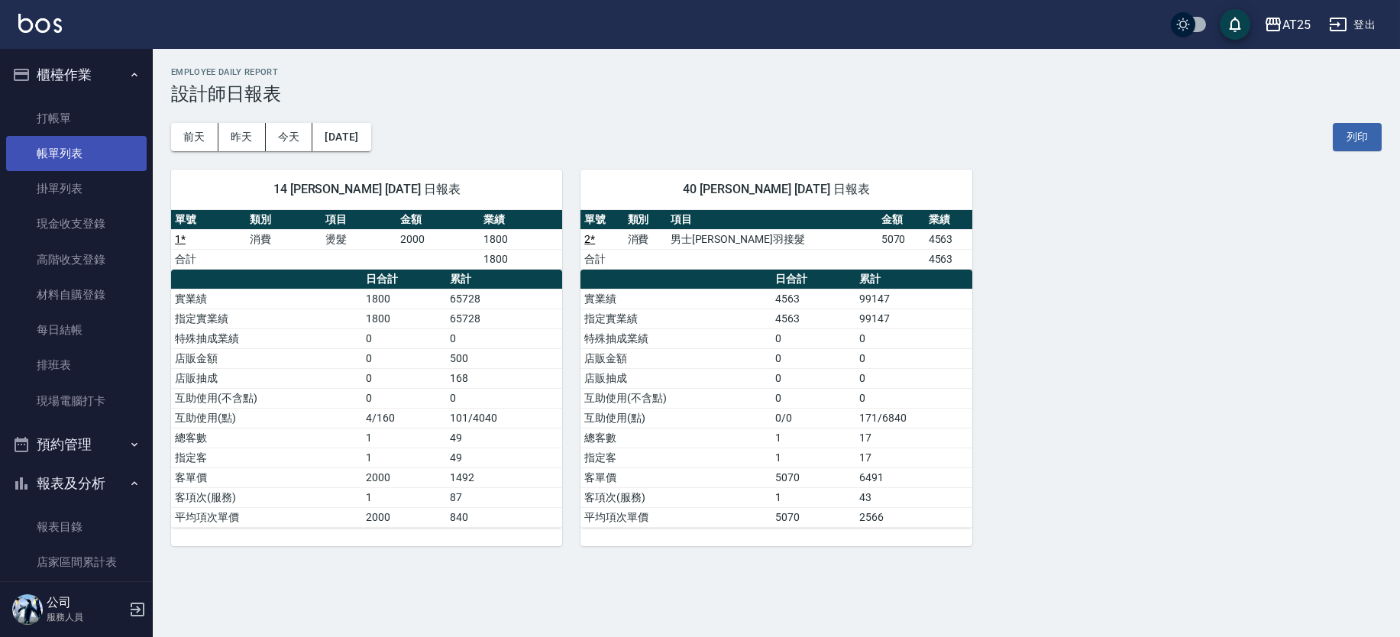
click at [84, 146] on link "帳單列表" at bounding box center [76, 153] width 141 height 35
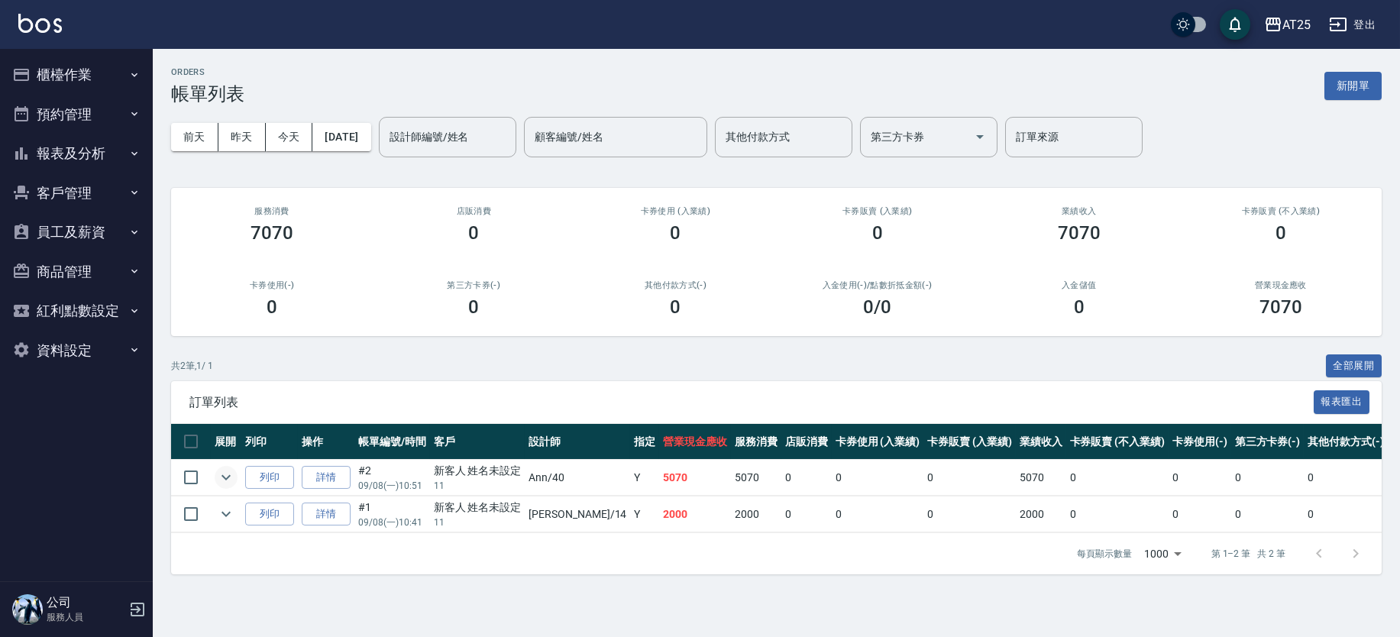
click at [228, 474] on icon "expand row" at bounding box center [226, 477] width 18 height 18
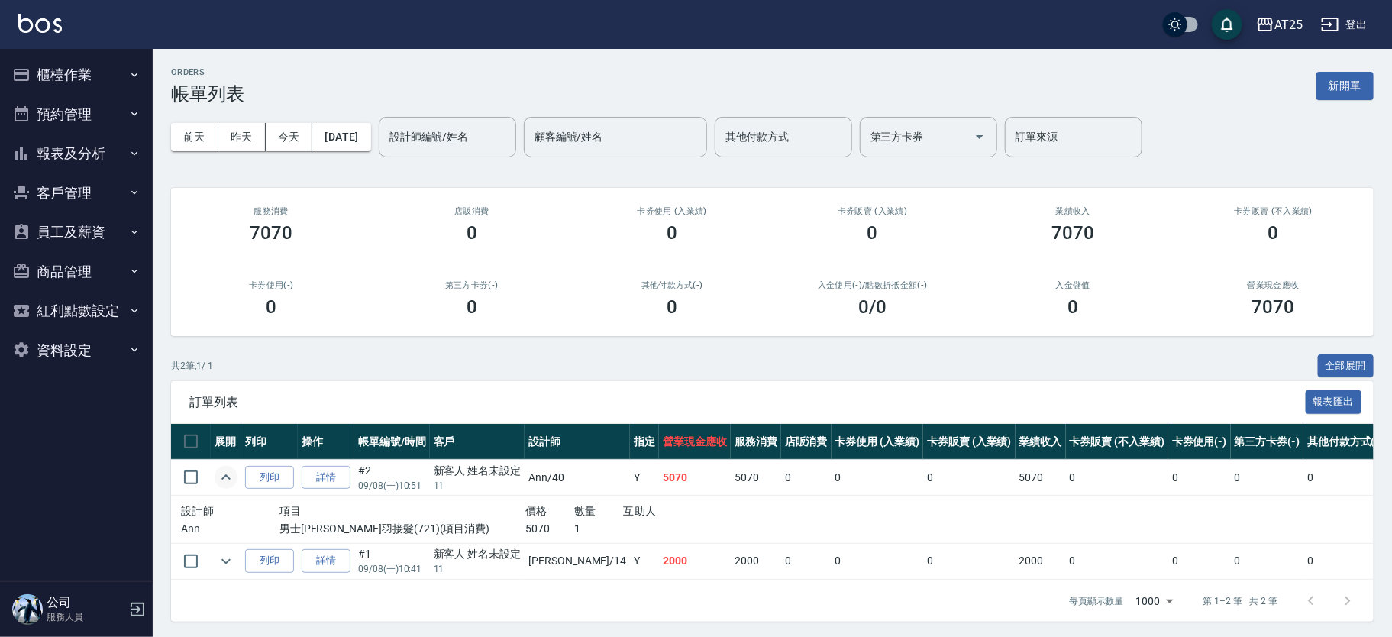
click at [228, 474] on icon "expand row" at bounding box center [226, 477] width 18 height 18
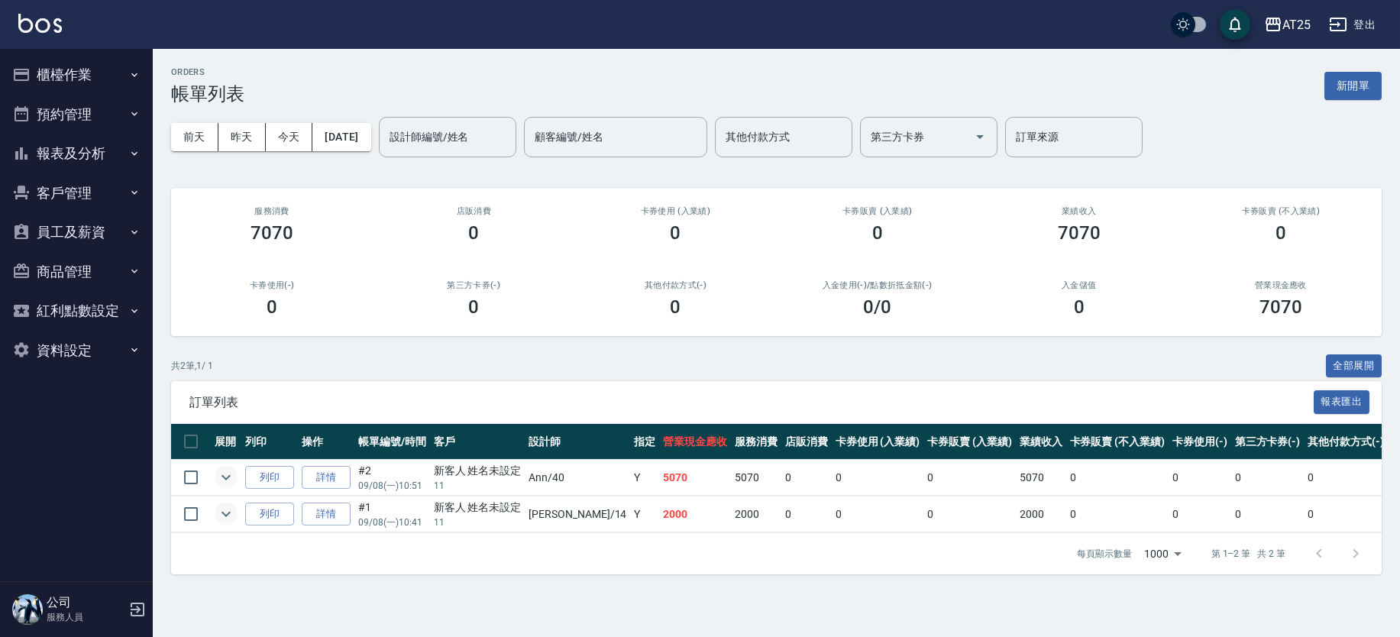
click at [225, 516] on icon "expand row" at bounding box center [226, 514] width 18 height 18
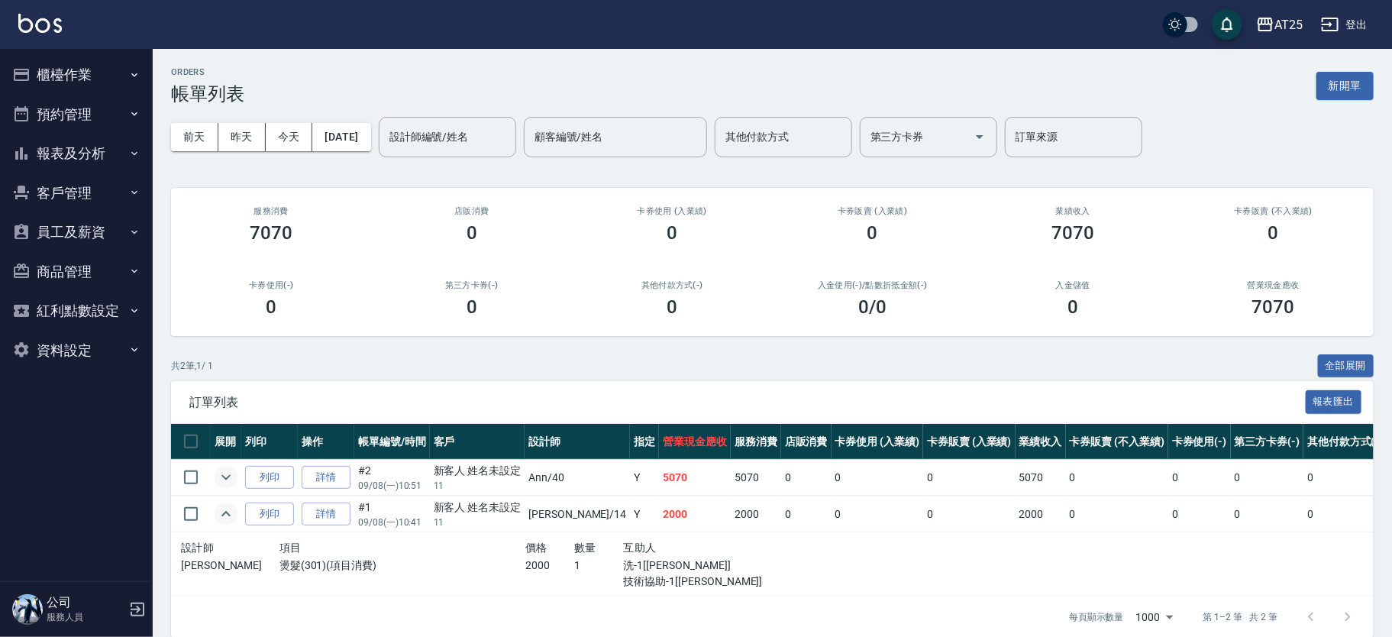
click at [225, 516] on icon "expand row" at bounding box center [226, 514] width 18 height 18
